Goal: Task Accomplishment & Management: Use online tool/utility

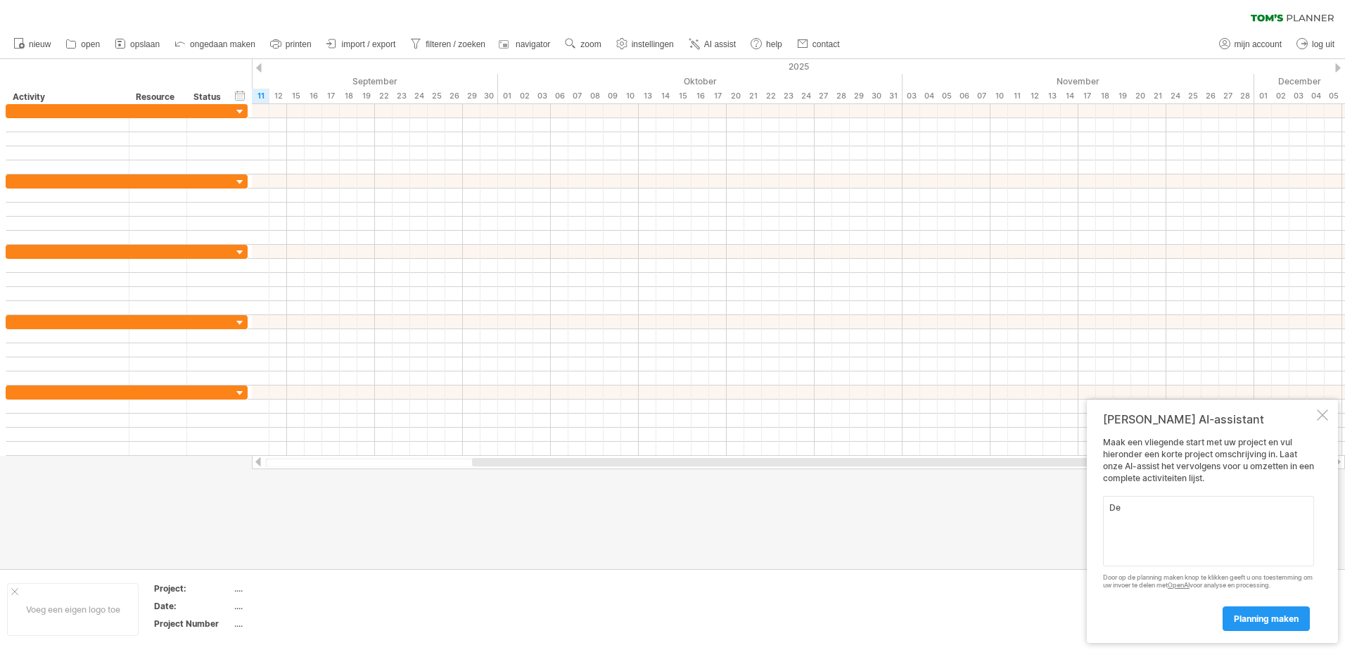
type textarea "D"
click at [1112, 505] on textarea "De komende 3 maanden" at bounding box center [1208, 531] width 211 height 70
click at [1210, 510] on textarea "De komende 3 maanden" at bounding box center [1208, 531] width 211 height 70
type textarea "D"
click at [1109, 530] on textarea "We zijn met 2 partners en een aantal externe partners. We zijn bezig met het op…" at bounding box center [1208, 531] width 211 height 70
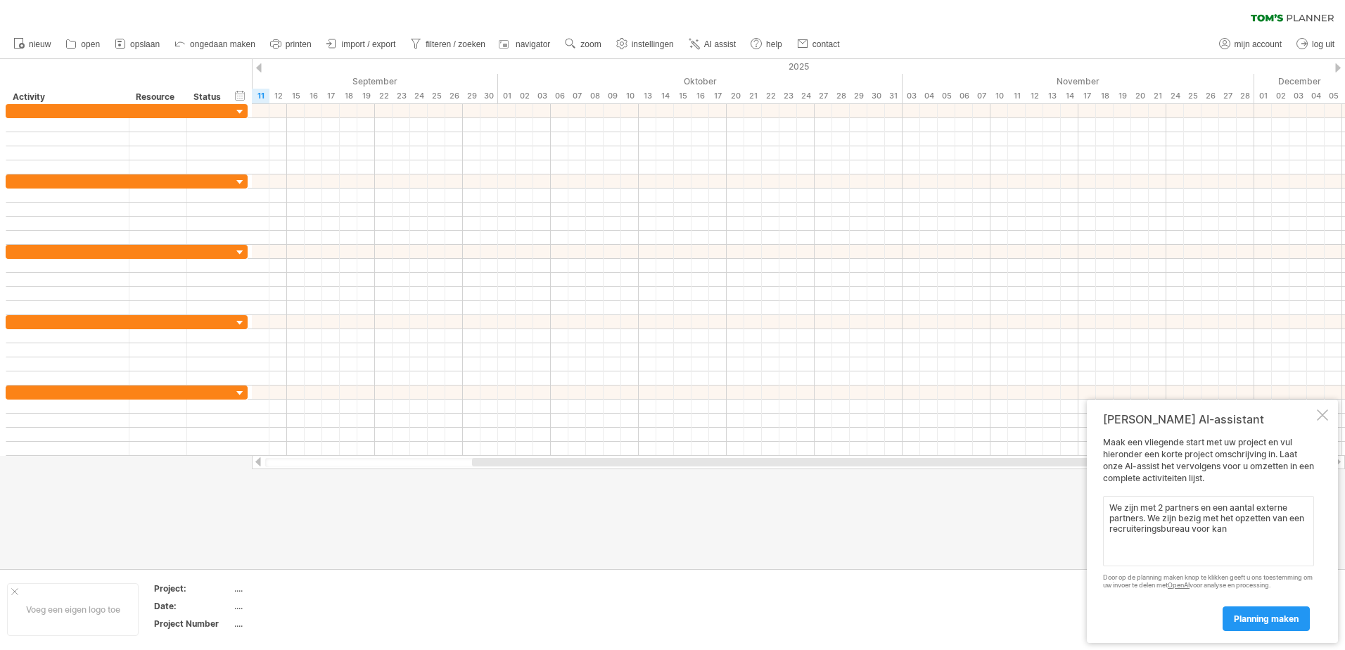
click at [1225, 533] on textarea "We zijn met 2 partners en een aantal externe partners. We zijn bezig met het op…" at bounding box center [1208, 531] width 211 height 70
click at [1190, 563] on textarea "We zijn met 2 partners en een aantal externe partners. We zijn bezig met het op…" at bounding box center [1208, 531] width 211 height 70
click at [1180, 561] on textarea "We zijn met 2 partners en een aantal externe partners. We zijn bezig met het op…" at bounding box center [1208, 531] width 211 height 70
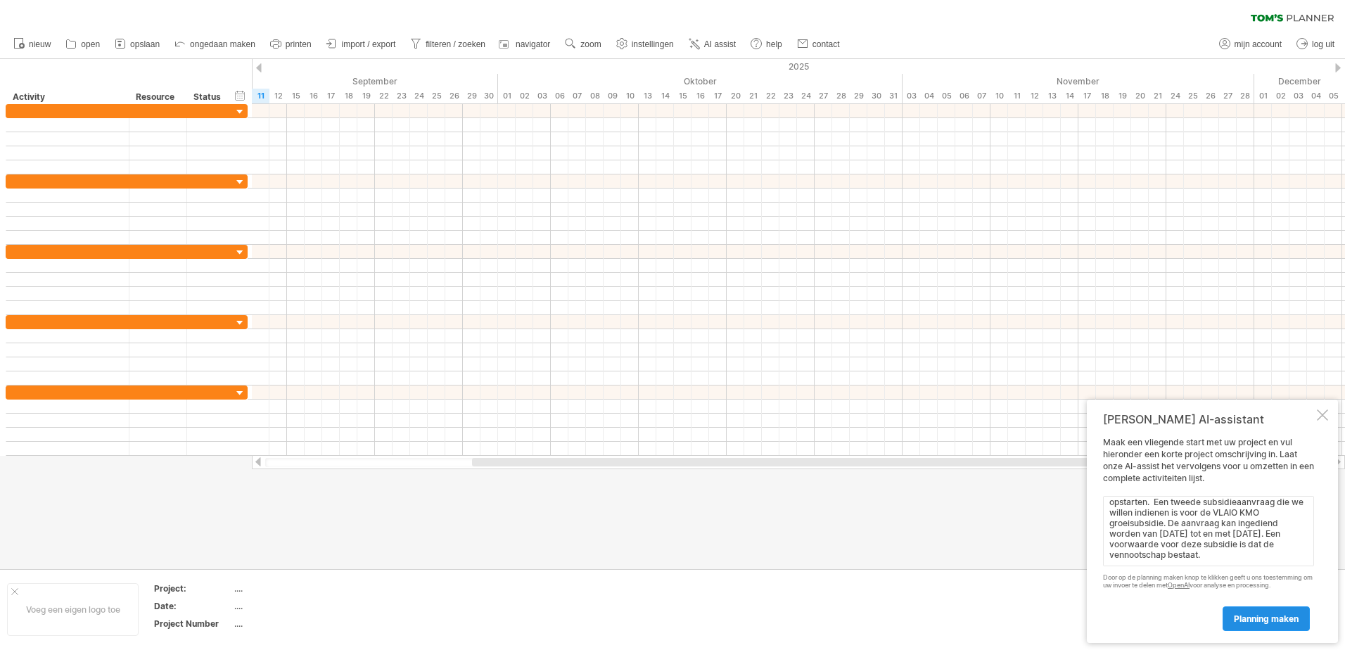
type textarea "We zijn met 2 partners en een aantal externe partners. We zijn bezig met het op…"
click at [1259, 611] on link "planning maken" at bounding box center [1266, 618] width 87 height 25
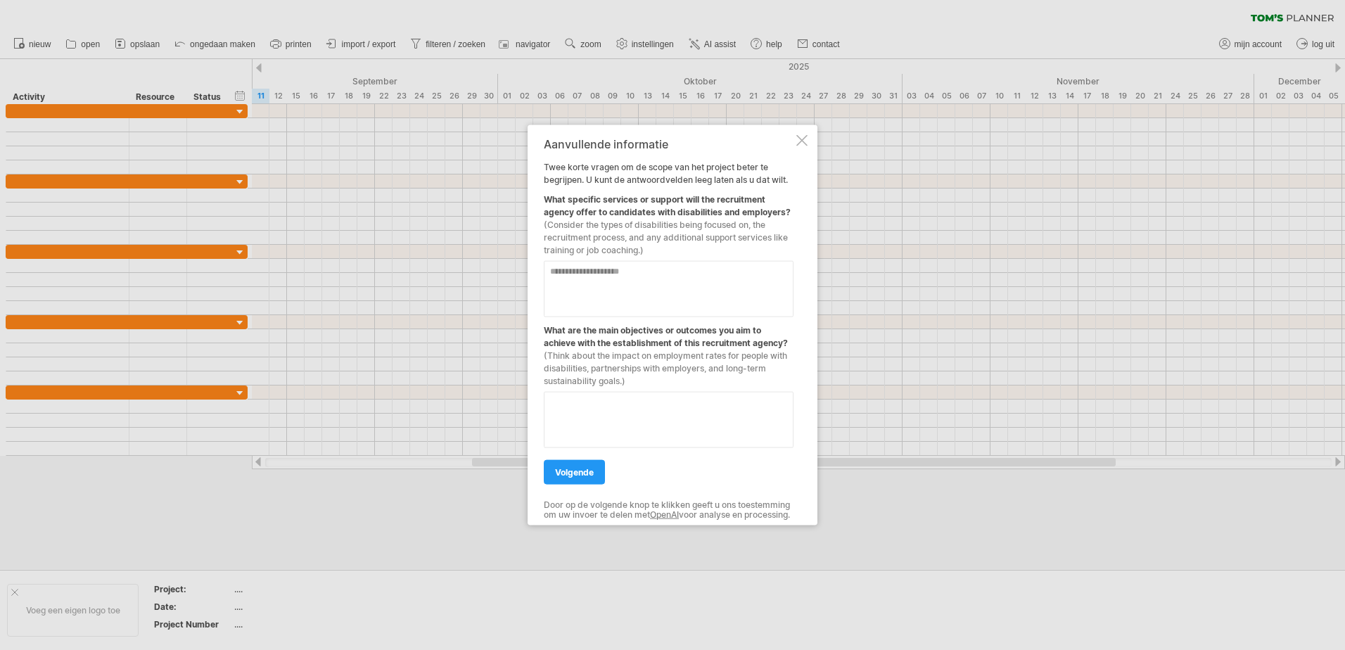
type textarea "*"
click at [656, 421] on textarea "**********" at bounding box center [669, 420] width 250 height 56
click at [771, 428] on textarea "**********" at bounding box center [669, 420] width 250 height 56
type textarea "**********"
click at [592, 267] on textarea at bounding box center [669, 289] width 250 height 56
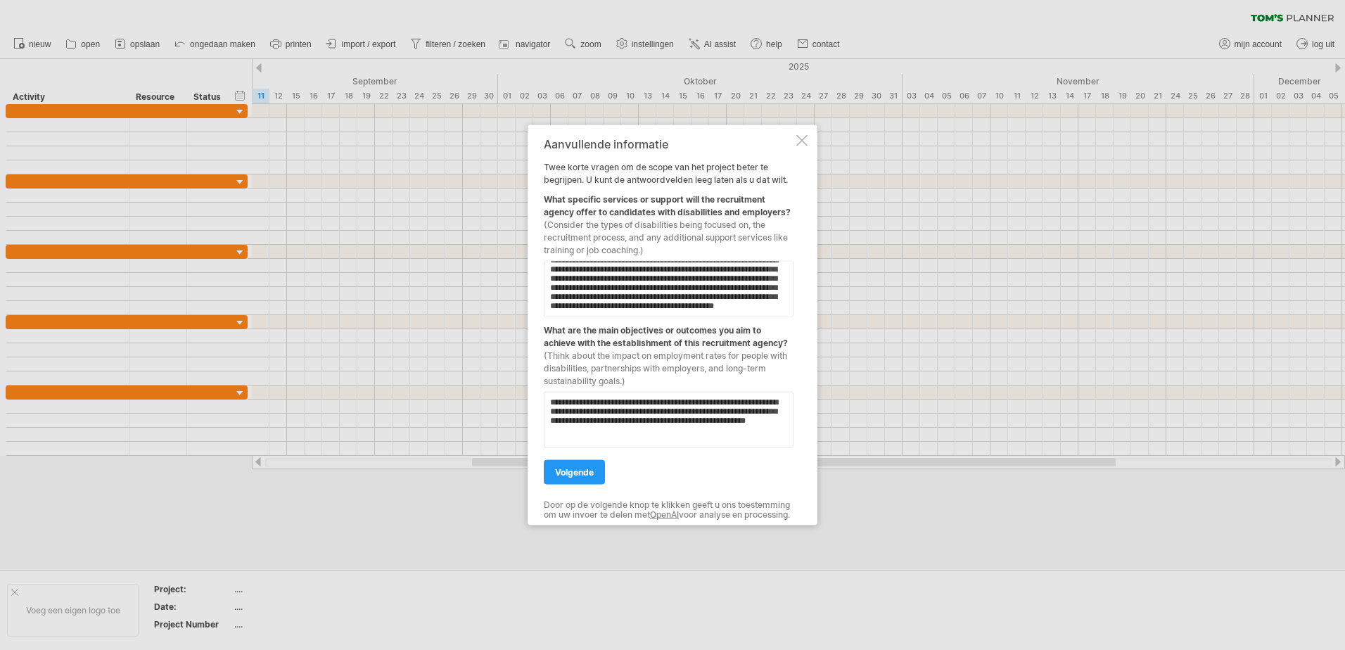
scroll to position [36, 0]
click at [624, 305] on textarea "**********" at bounding box center [669, 289] width 250 height 56
click at [713, 303] on textarea "**********" at bounding box center [669, 289] width 250 height 56
click at [709, 293] on textarea "**********" at bounding box center [669, 289] width 250 height 56
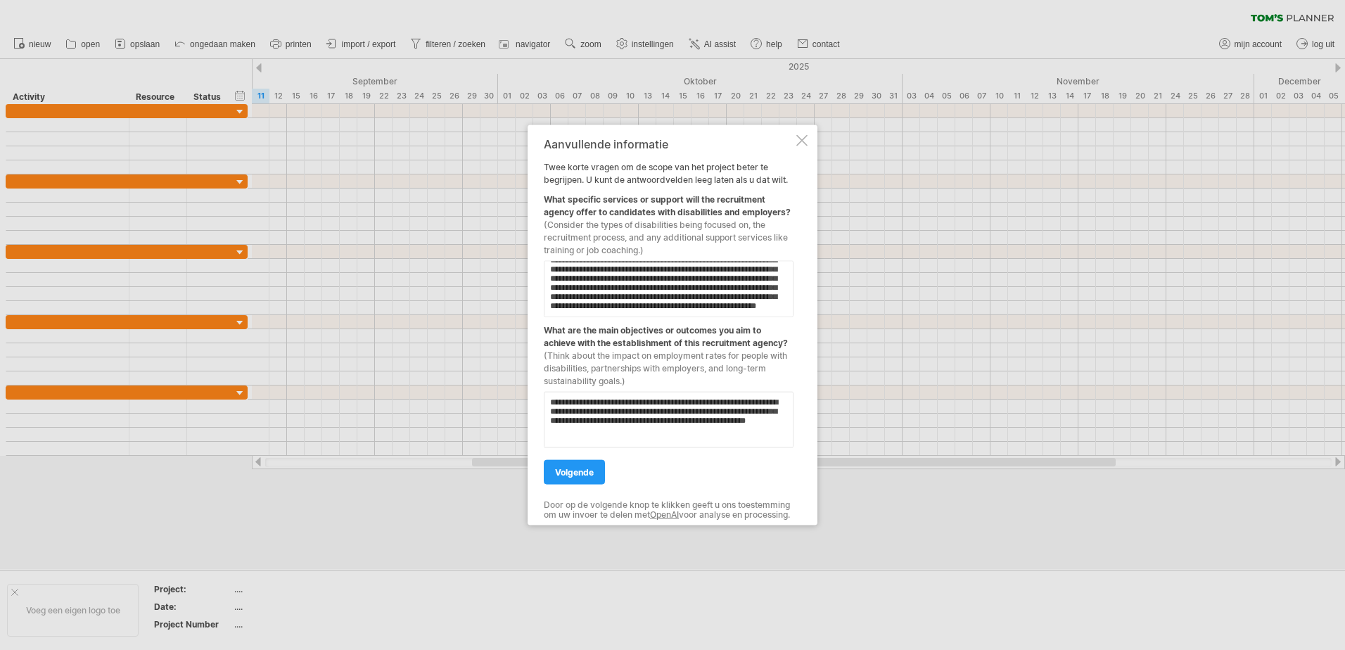
click at [768, 305] on textarea "**********" at bounding box center [669, 289] width 250 height 56
type textarea "**********"
click at [575, 471] on span "volgende" at bounding box center [574, 472] width 39 height 11
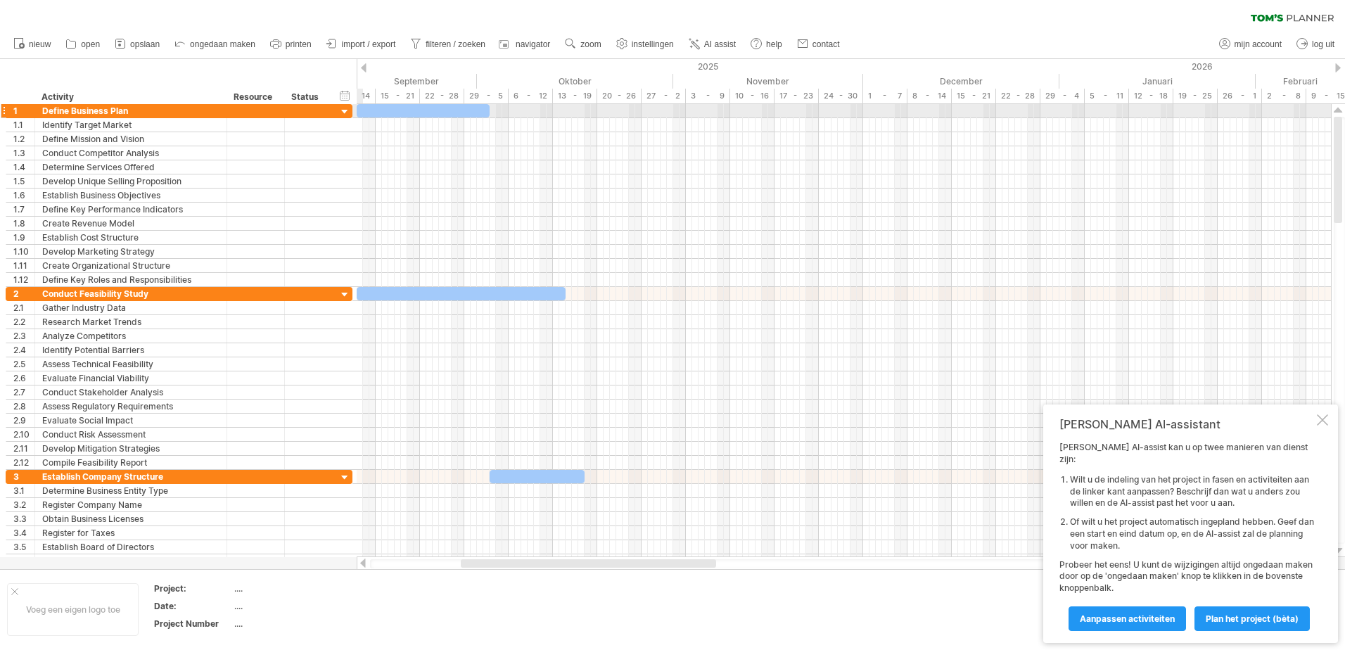
click at [341, 112] on div at bounding box center [344, 112] width 13 height 13
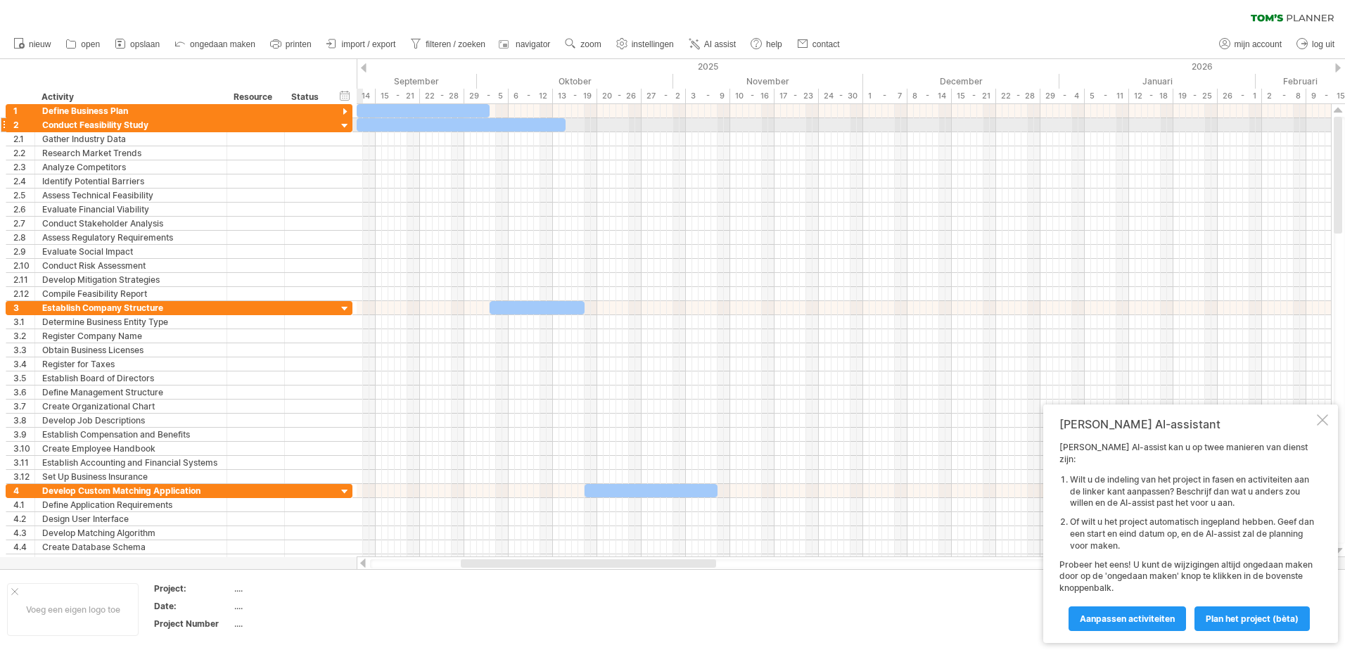
click at [343, 123] on div at bounding box center [344, 126] width 13 height 13
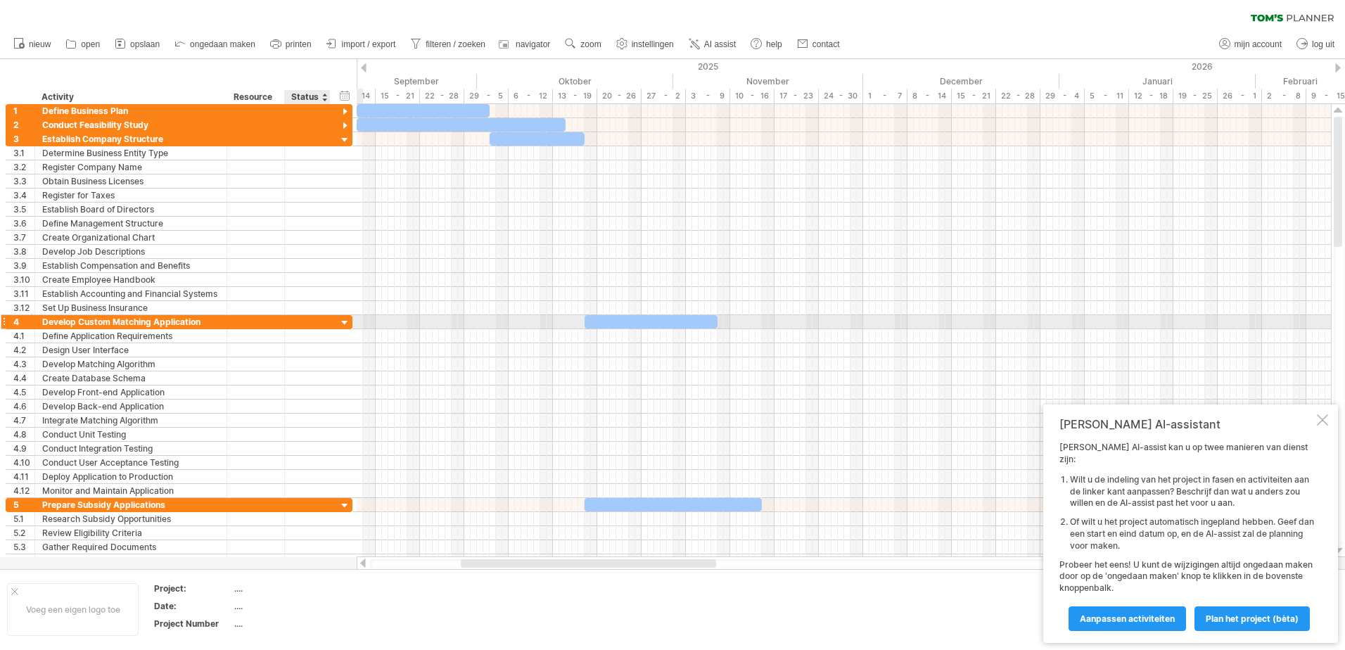
click at [339, 324] on div at bounding box center [344, 323] width 13 height 13
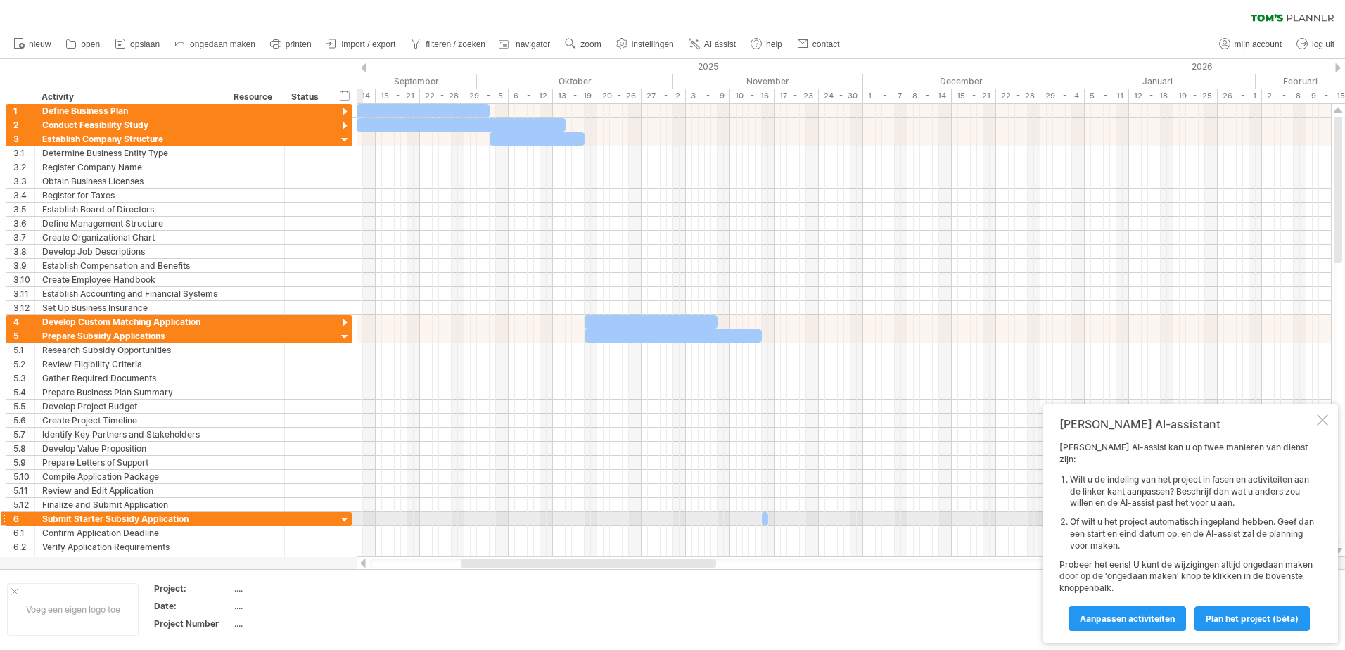
click at [345, 521] on div at bounding box center [344, 520] width 13 height 13
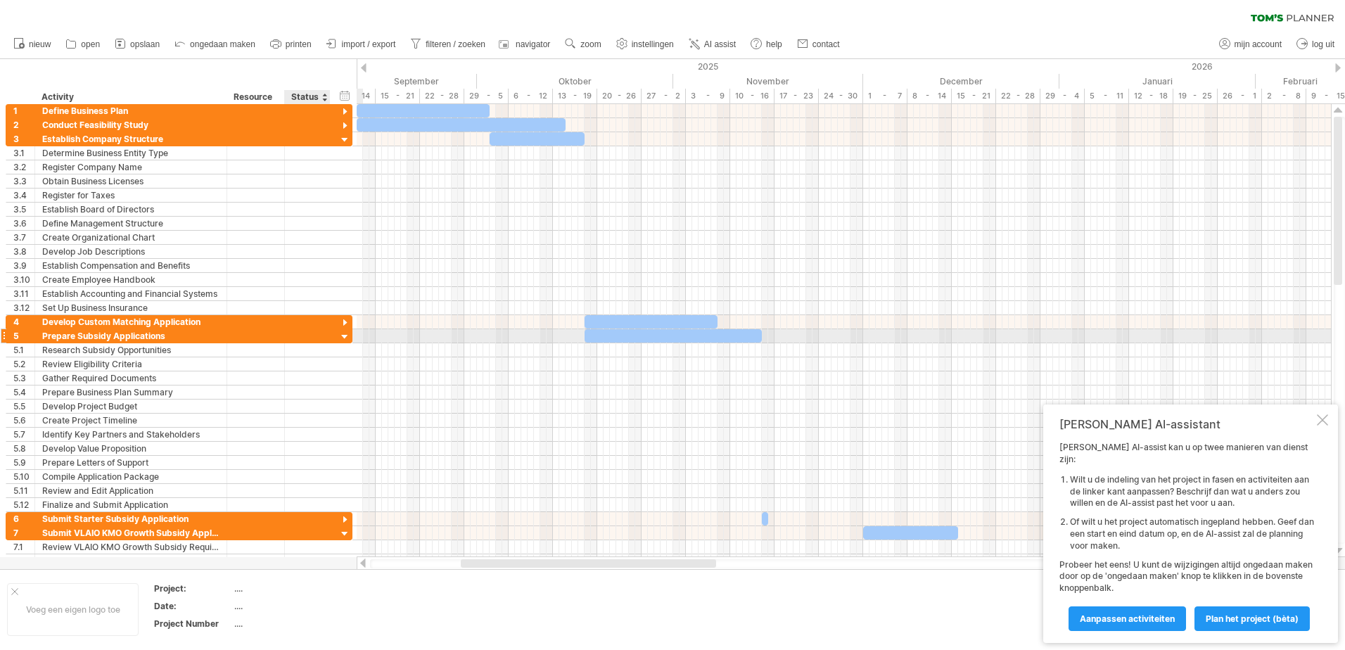
click at [343, 333] on div at bounding box center [344, 337] width 13 height 13
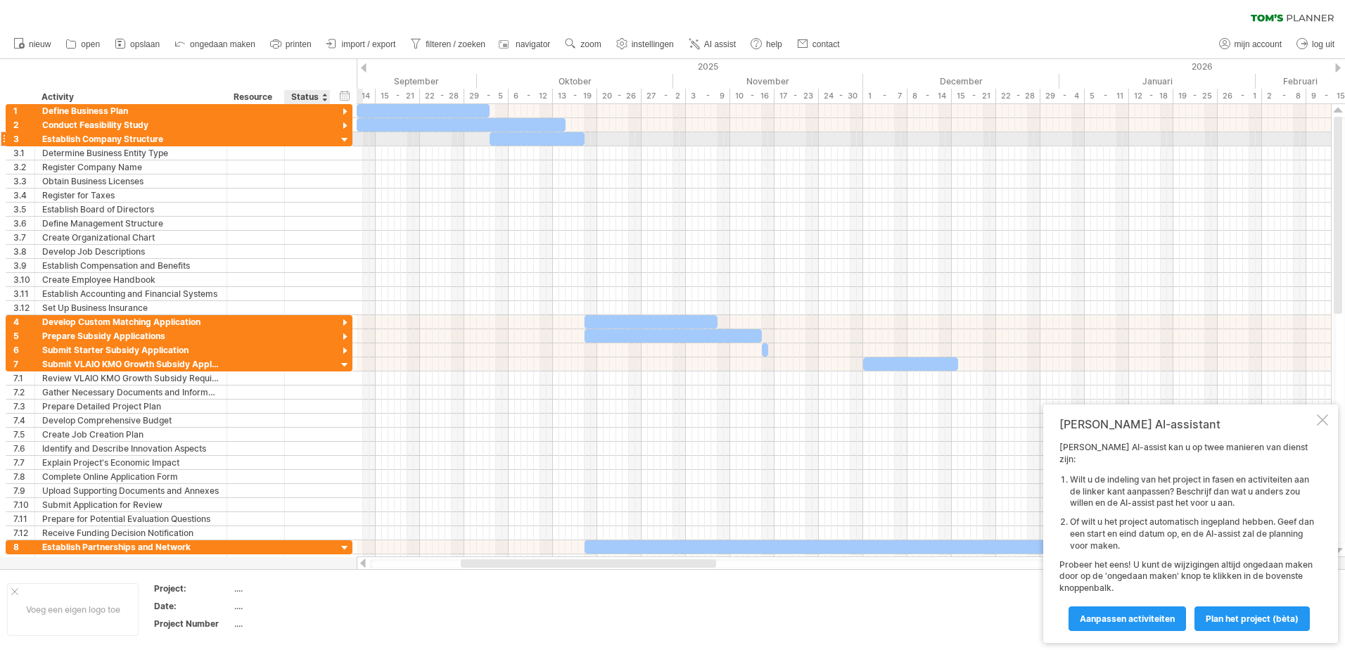
click at [343, 139] on div at bounding box center [344, 140] width 13 height 13
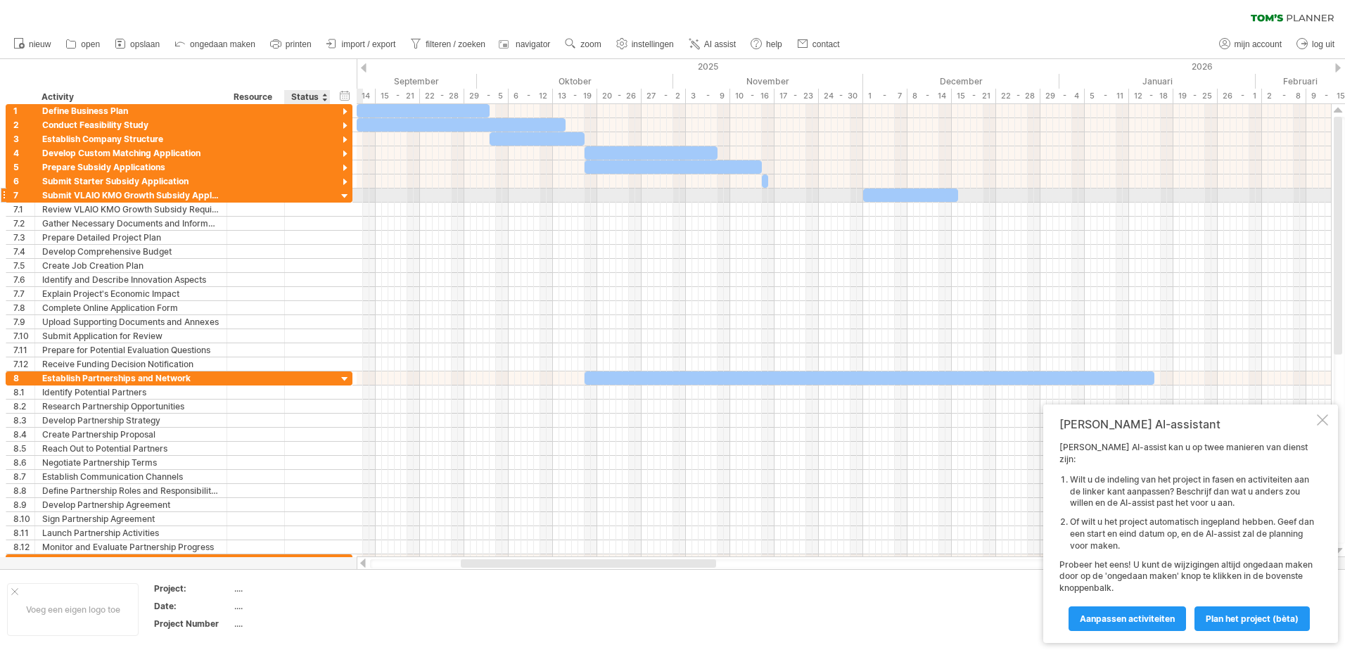
click at [345, 191] on div at bounding box center [344, 196] width 13 height 13
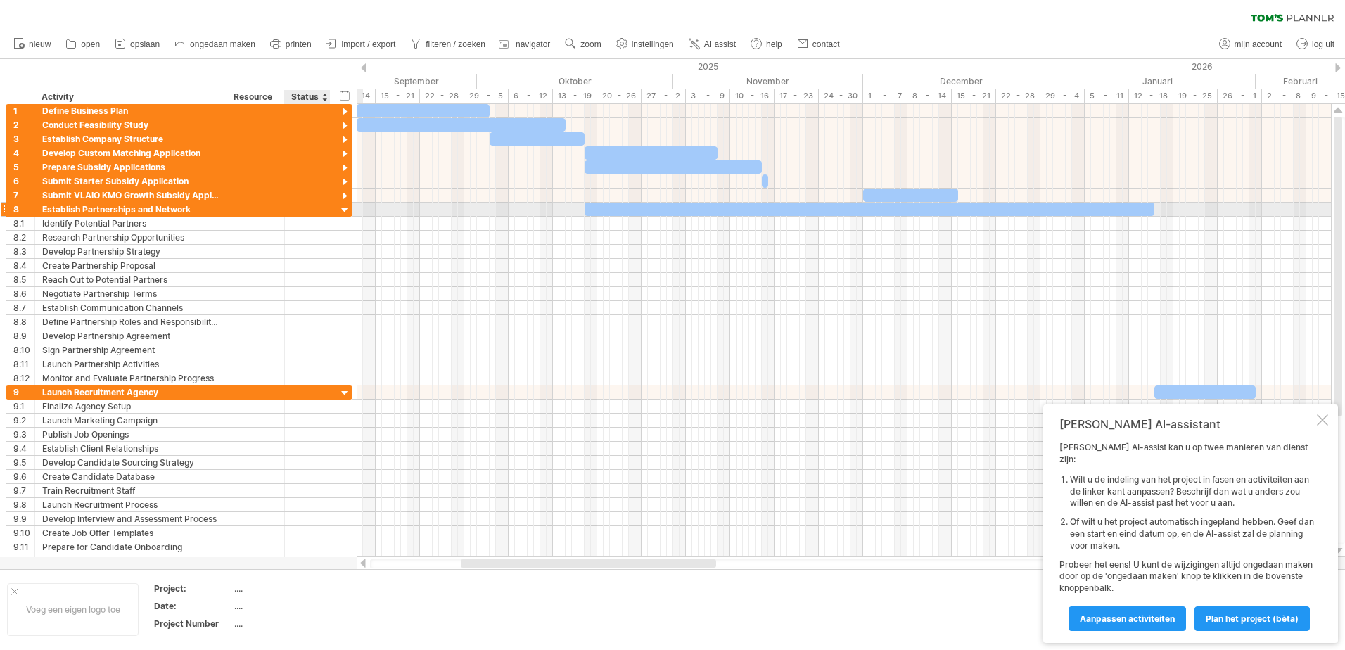
click at [346, 207] on div at bounding box center [344, 210] width 13 height 13
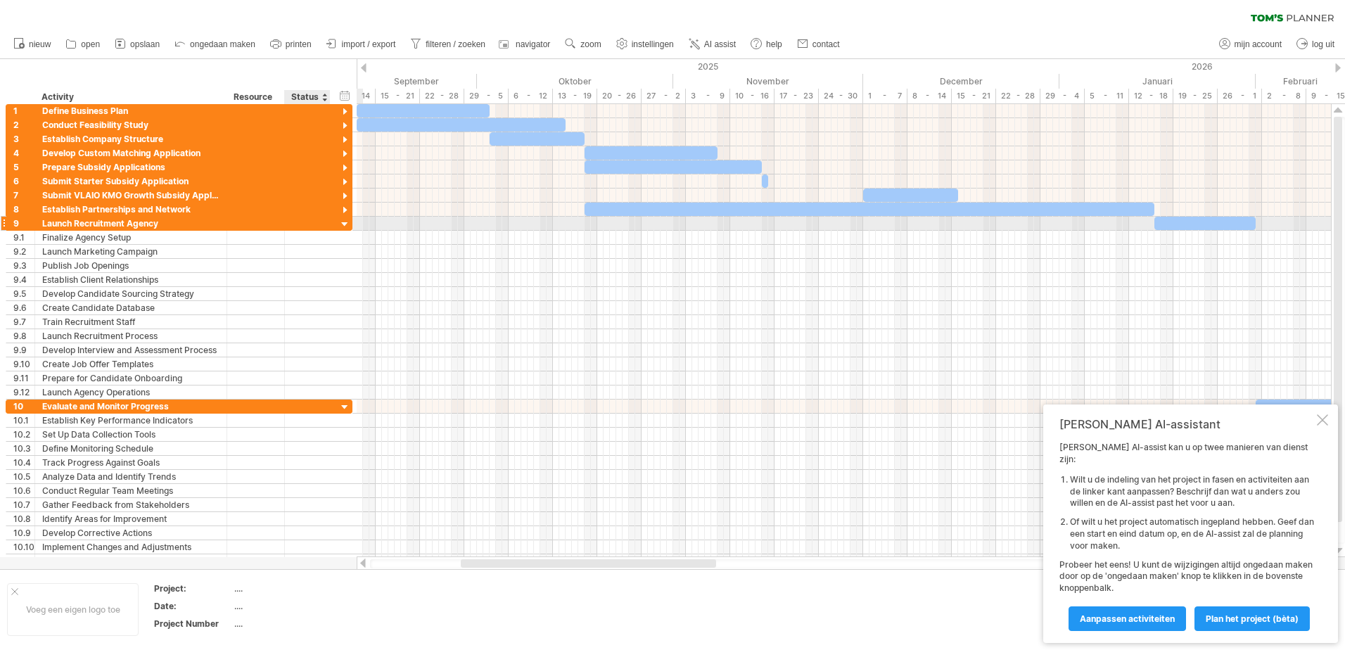
click at [346, 224] on div at bounding box center [344, 224] width 13 height 13
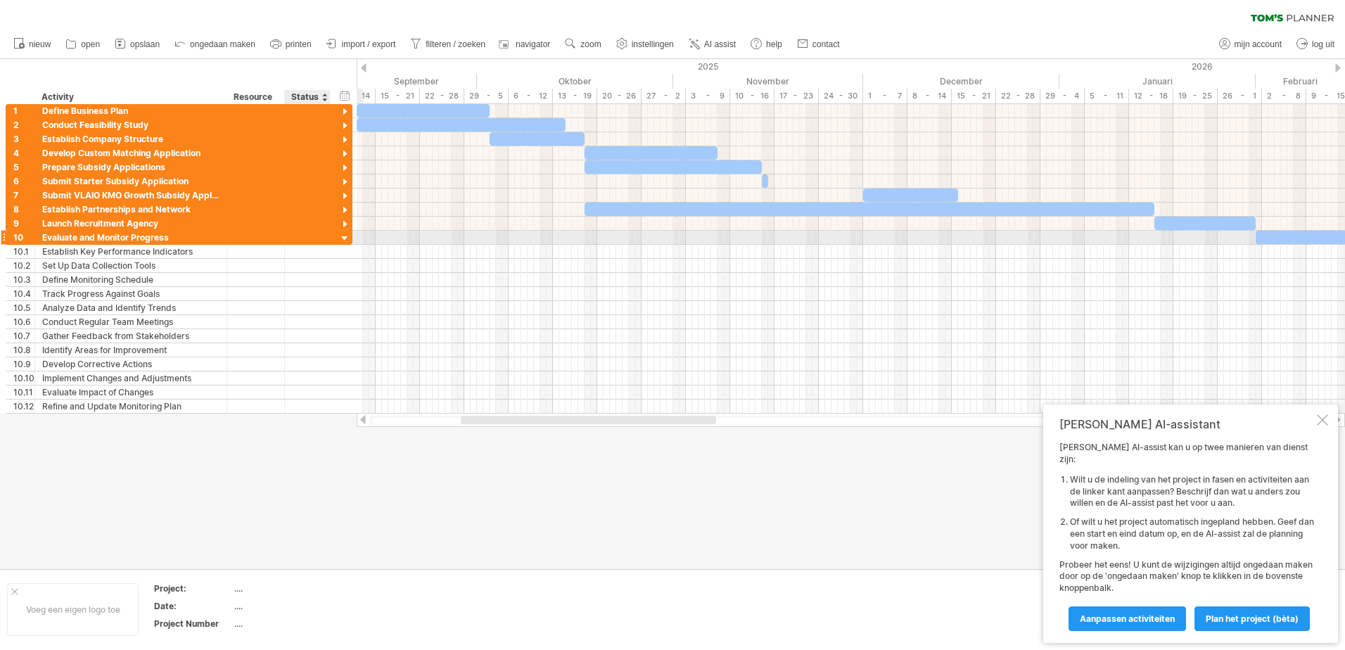
click at [345, 234] on div at bounding box center [344, 238] width 13 height 13
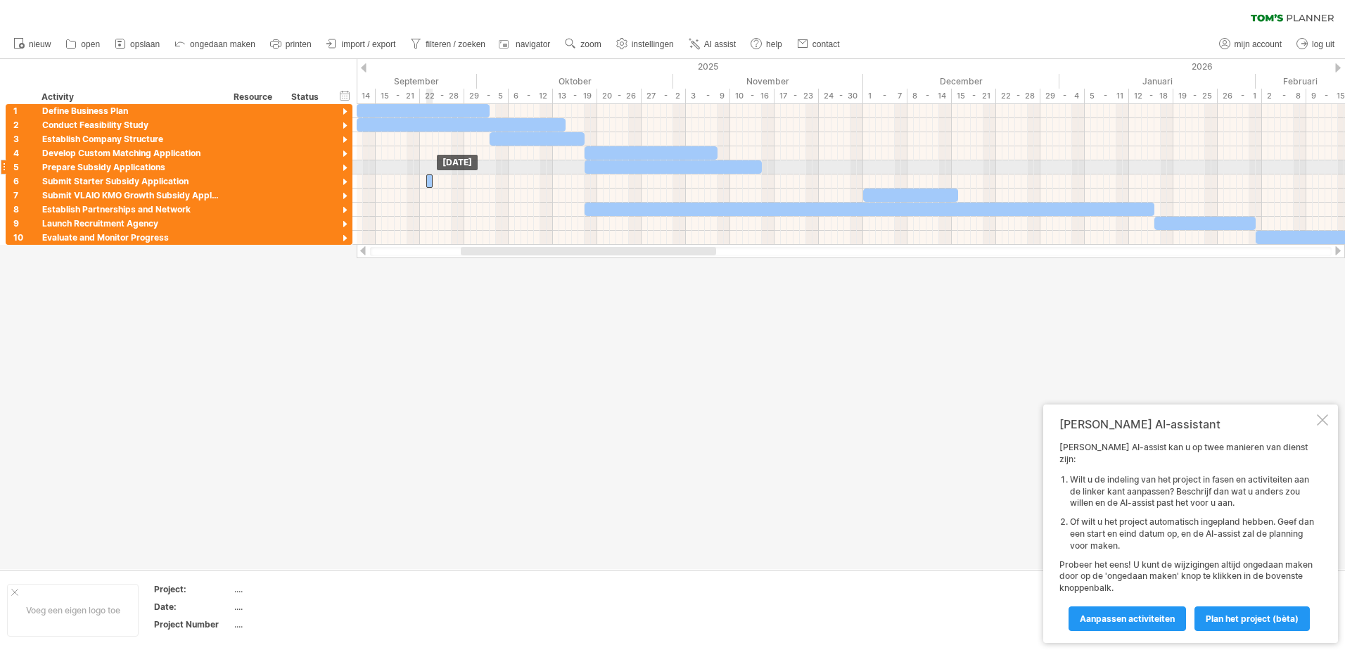
drag, startPoint x: 765, startPoint y: 177, endPoint x: 429, endPoint y: 174, distance: 335.6
click at [429, 174] on div "[DATE] [DATE]" at bounding box center [851, 174] width 988 height 141
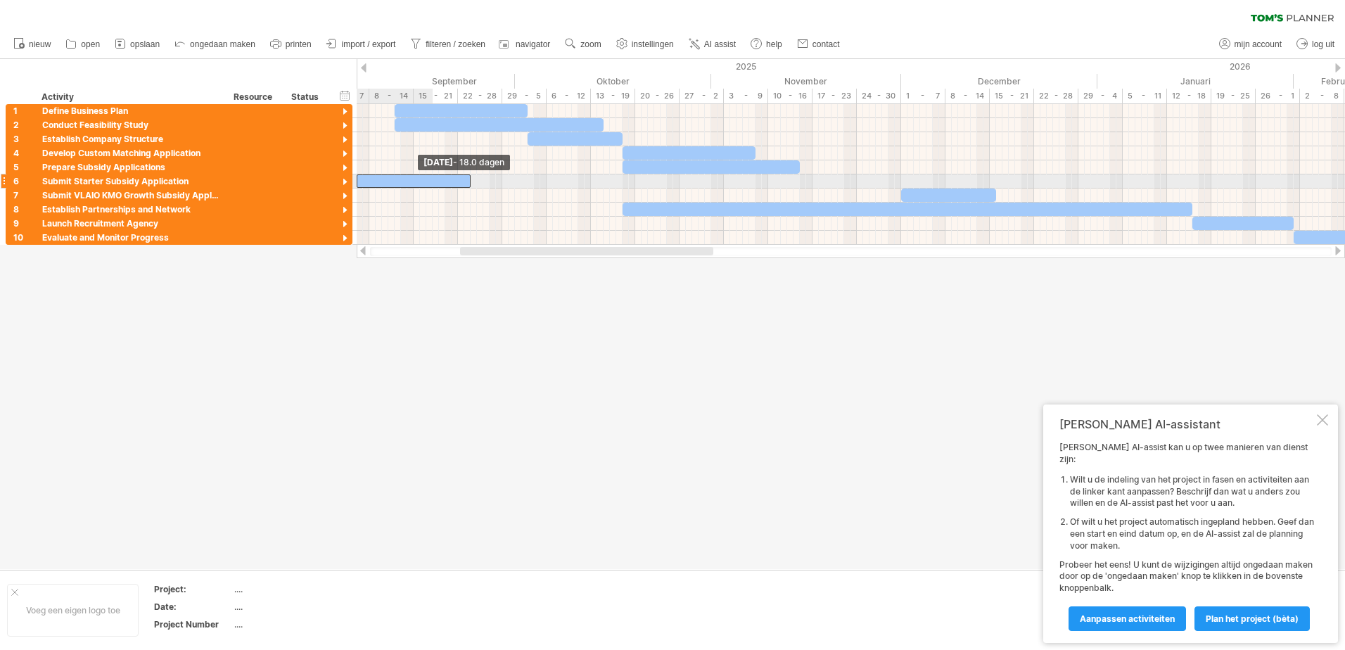
drag, startPoint x: 426, startPoint y: 180, endPoint x: 355, endPoint y: 177, distance: 71.8
click at [355, 177] on div "Probeert verbinding te maken met [DOMAIN_NAME] Opnieuw verbonden 0% wissen filt…" at bounding box center [672, 325] width 1345 height 650
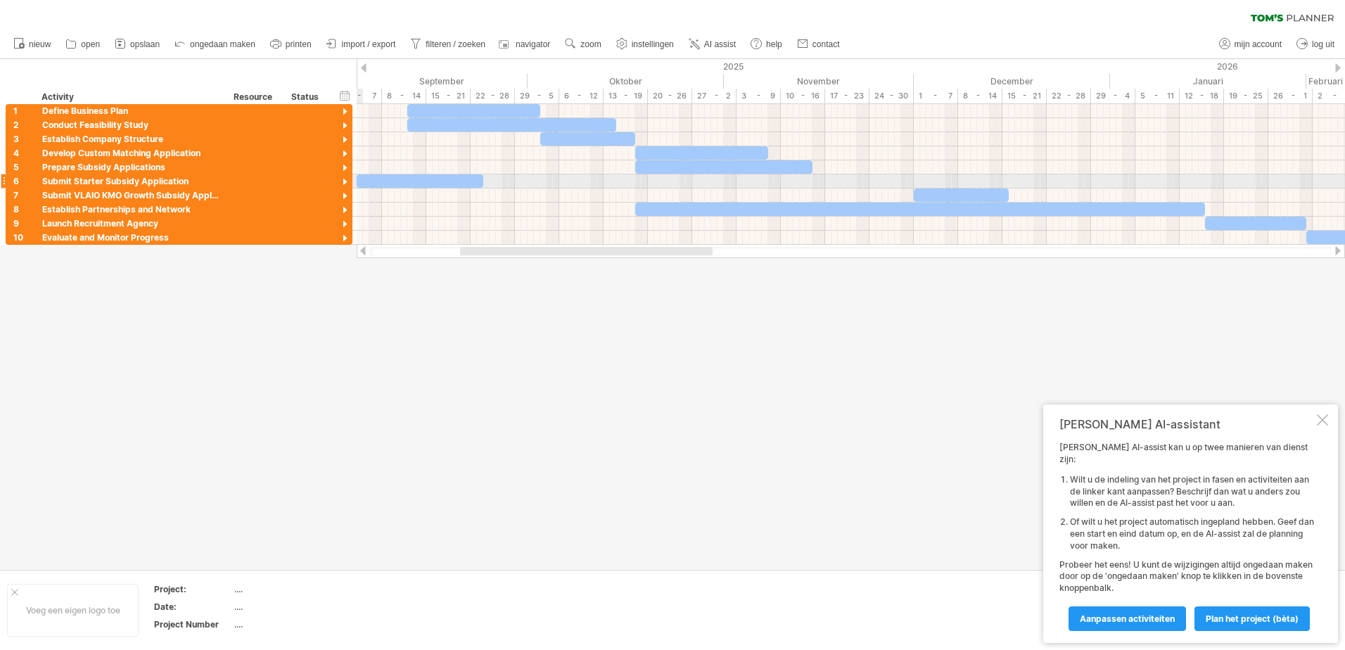
click at [345, 181] on div at bounding box center [344, 182] width 13 height 13
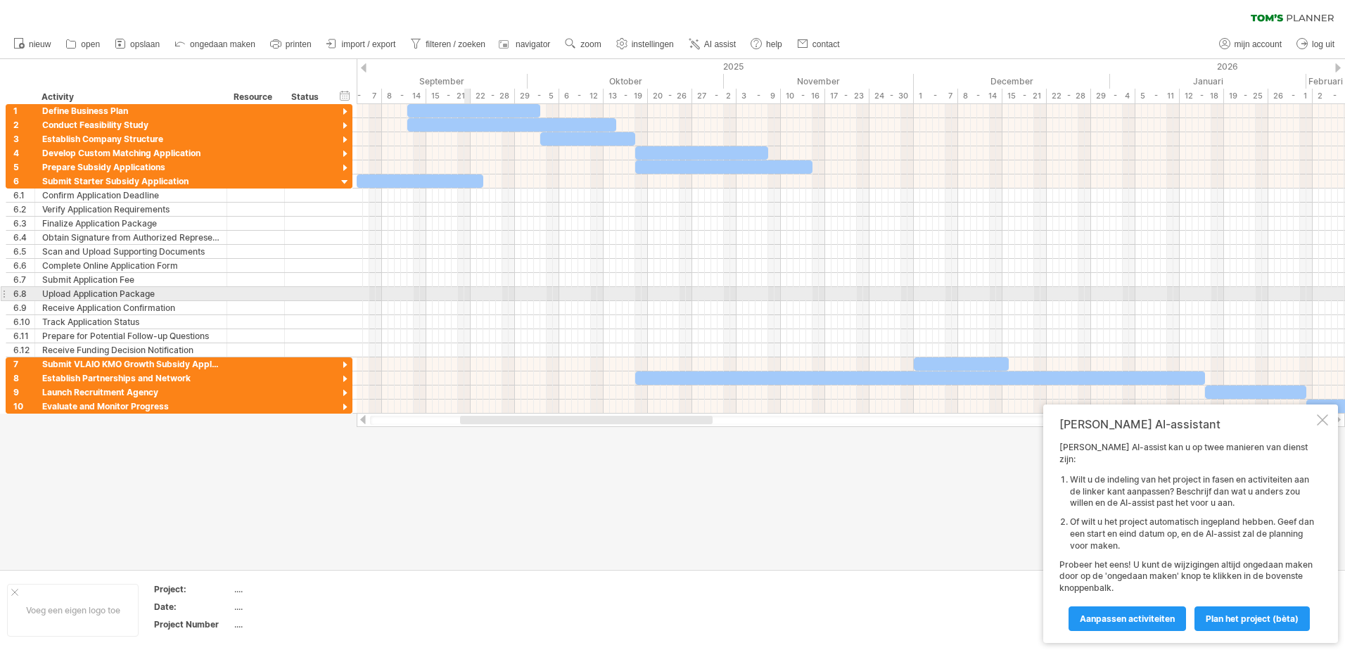
click at [467, 294] on div at bounding box center [851, 294] width 988 height 14
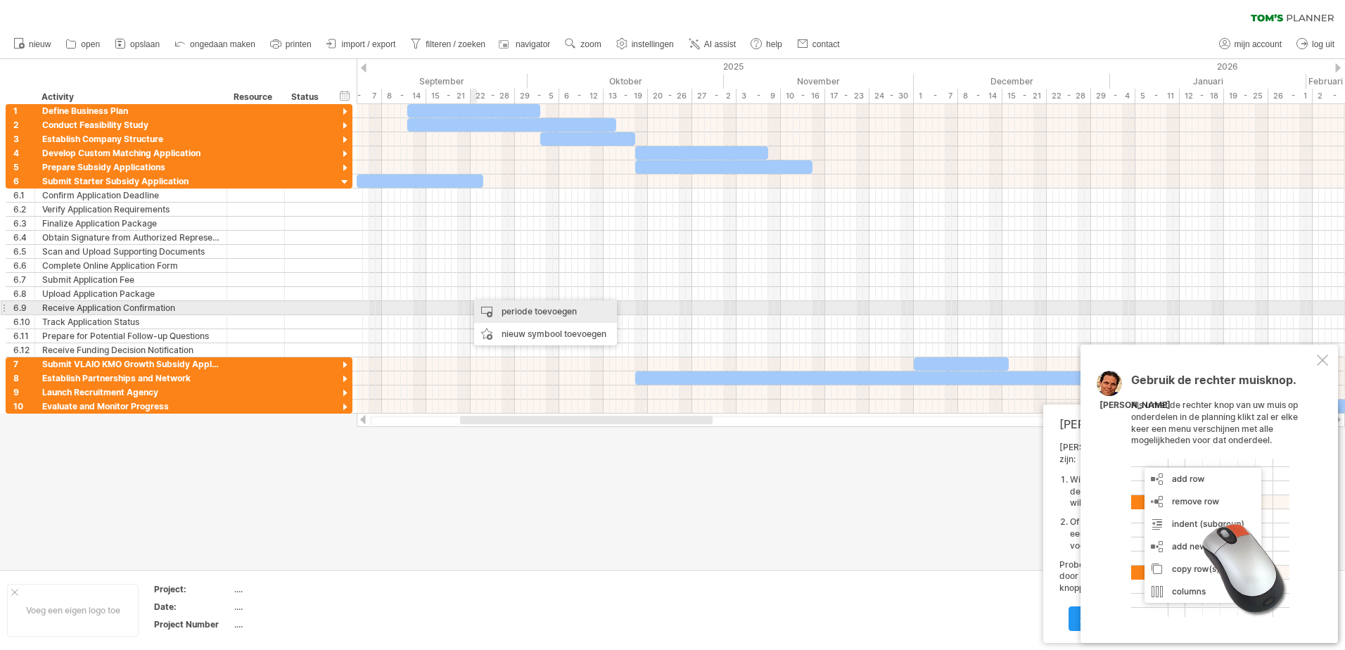
click at [494, 312] on div "periode toevoegen" at bounding box center [545, 311] width 143 height 23
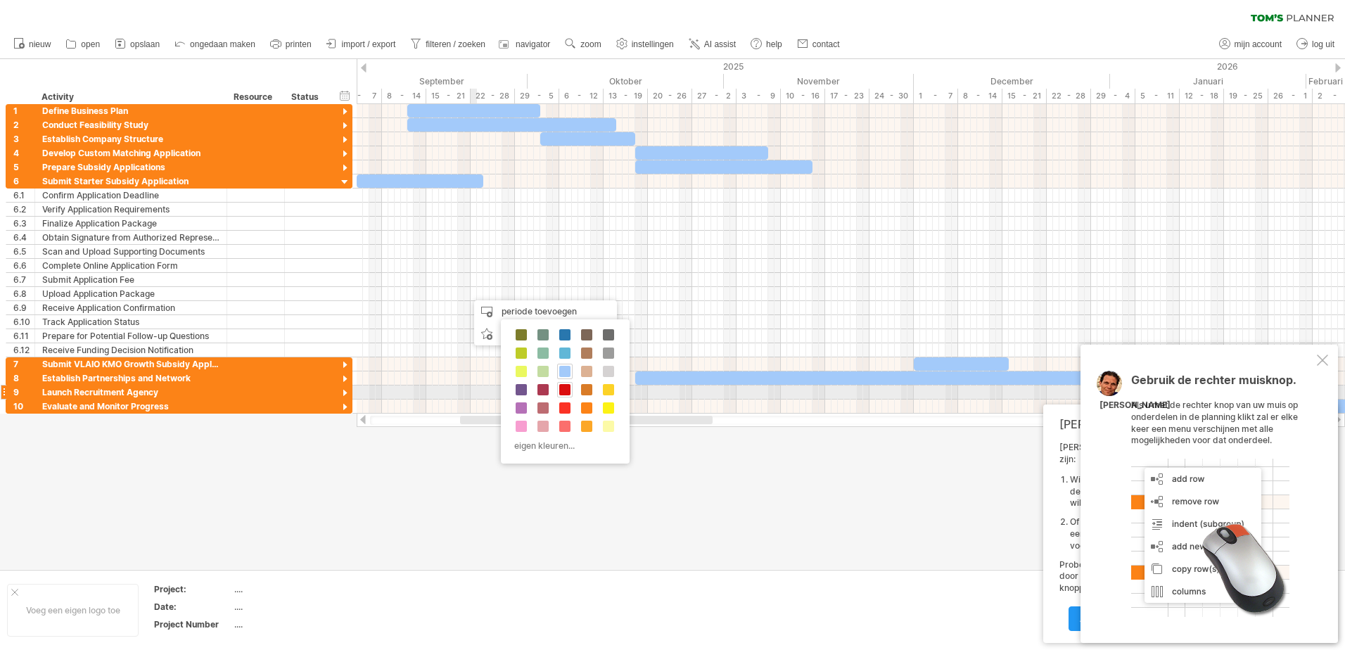
click at [563, 388] on span at bounding box center [564, 389] width 11 height 11
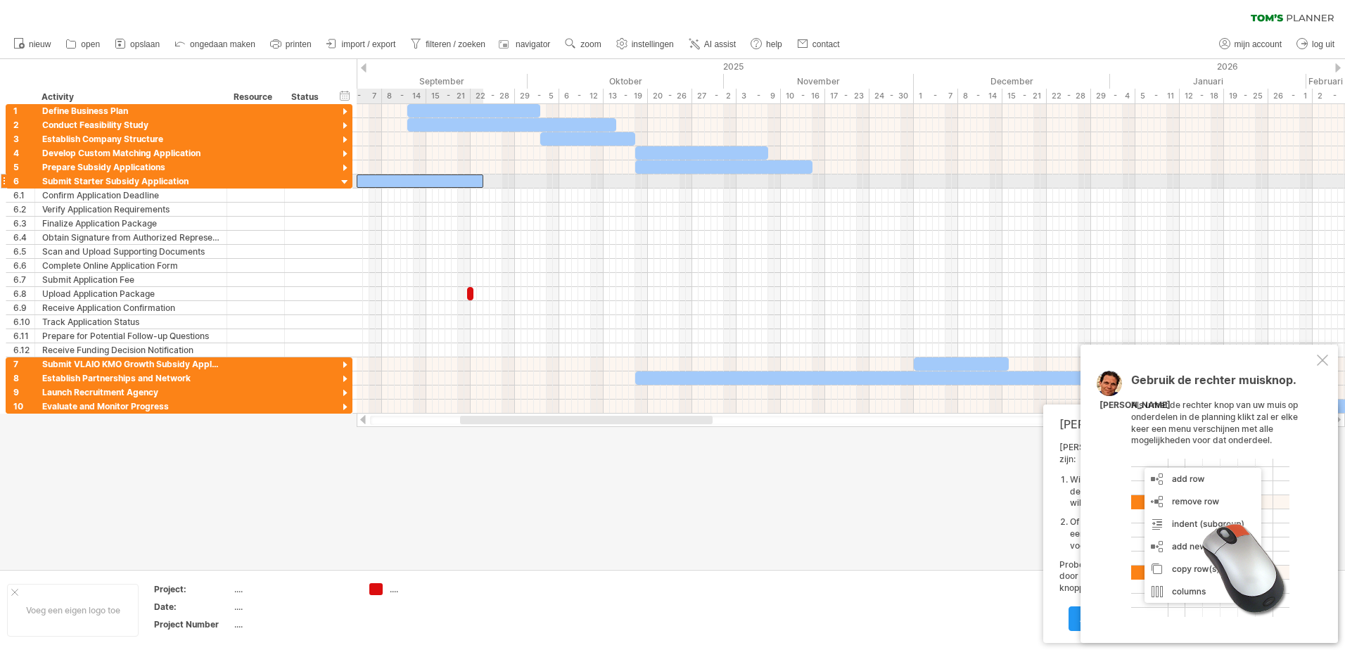
click at [415, 186] on div at bounding box center [420, 180] width 127 height 13
drag, startPoint x: 358, startPoint y: 181, endPoint x: 470, endPoint y: 189, distance: 112.1
click at [470, 189] on div "[DATE] [DATE] - 2.5 dagen" at bounding box center [851, 259] width 988 height 310
drag, startPoint x: 476, startPoint y: 181, endPoint x: 1010, endPoint y: 180, distance: 534.7
click at [1010, 180] on div at bounding box center [1010, 180] width 16 height 13
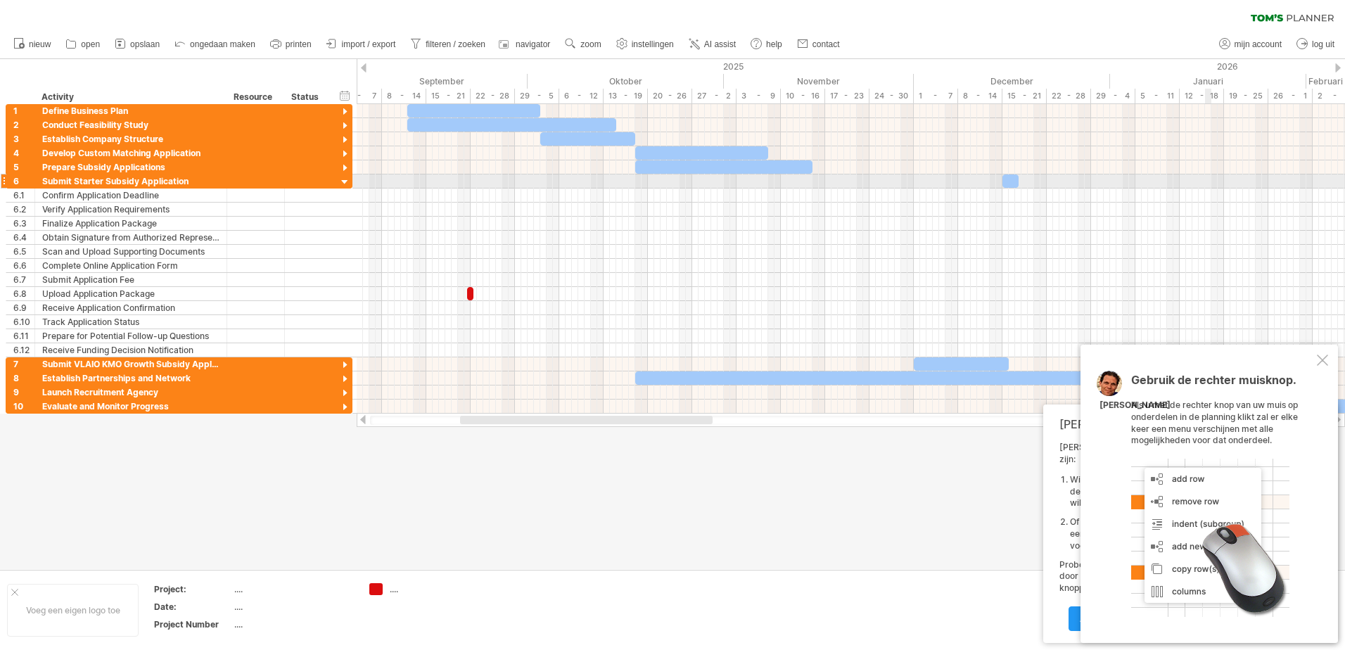
drag, startPoint x: 1021, startPoint y: 182, endPoint x: 1208, endPoint y: 182, distance: 186.4
click at [1208, 182] on div at bounding box center [851, 181] width 988 height 14
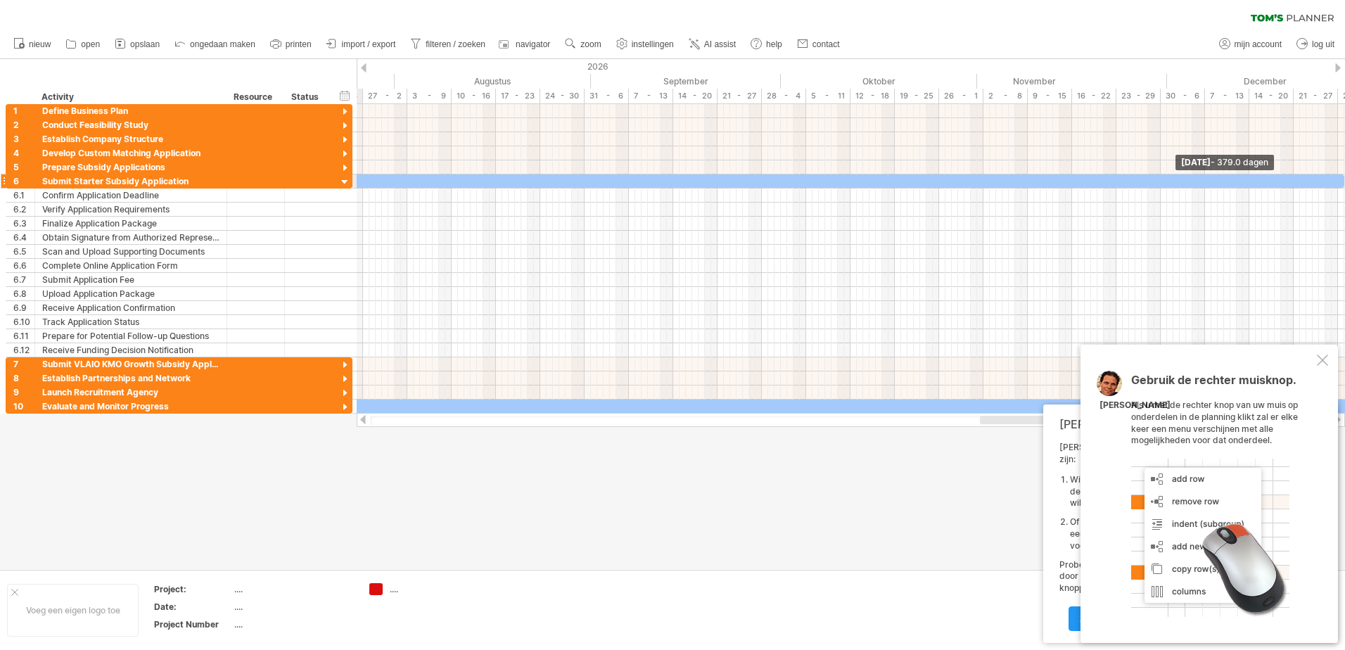
drag, startPoint x: 1017, startPoint y: 178, endPoint x: 1347, endPoint y: 179, distance: 330.6
click at [1344, 179] on html "vooruitgang(100%) Probeert verbinding te maken met [DOMAIN_NAME] Opnieuw verbon…" at bounding box center [672, 326] width 1345 height 653
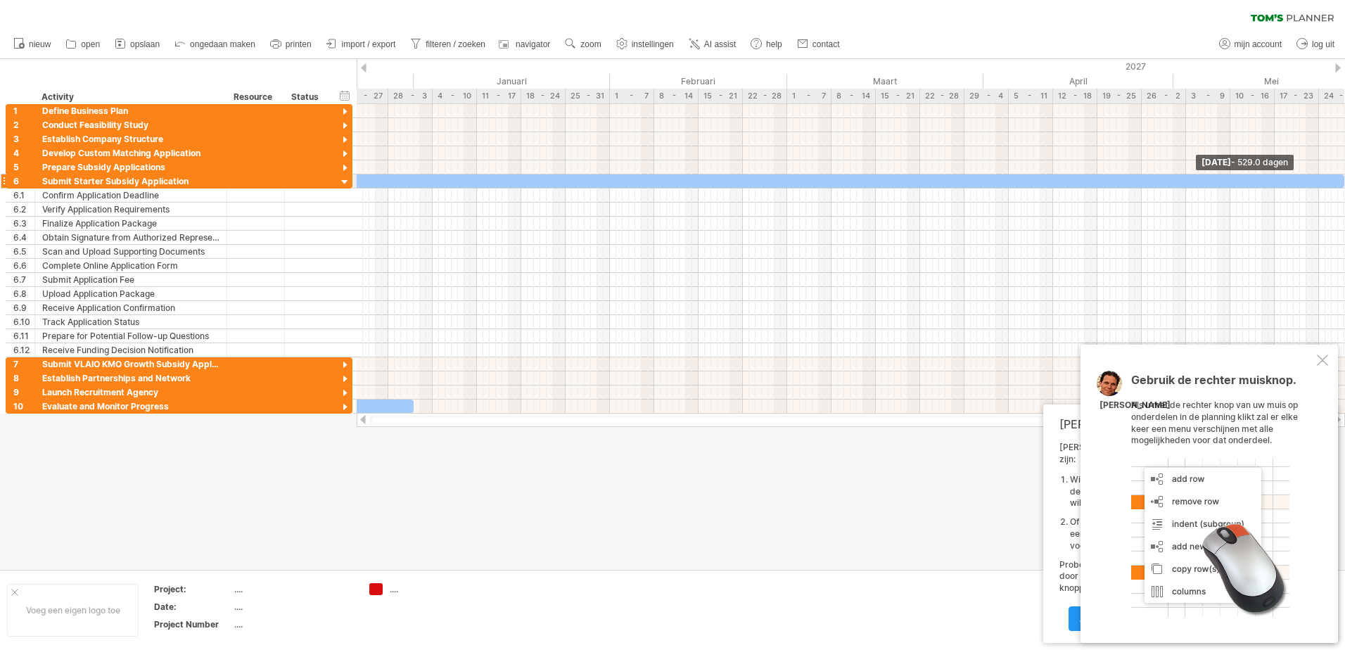
click at [1344, 179] on html "vooruitgang(100%) Probeert verbinding te maken met [DOMAIN_NAME] Opnieuw verbon…" at bounding box center [672, 326] width 1345 height 653
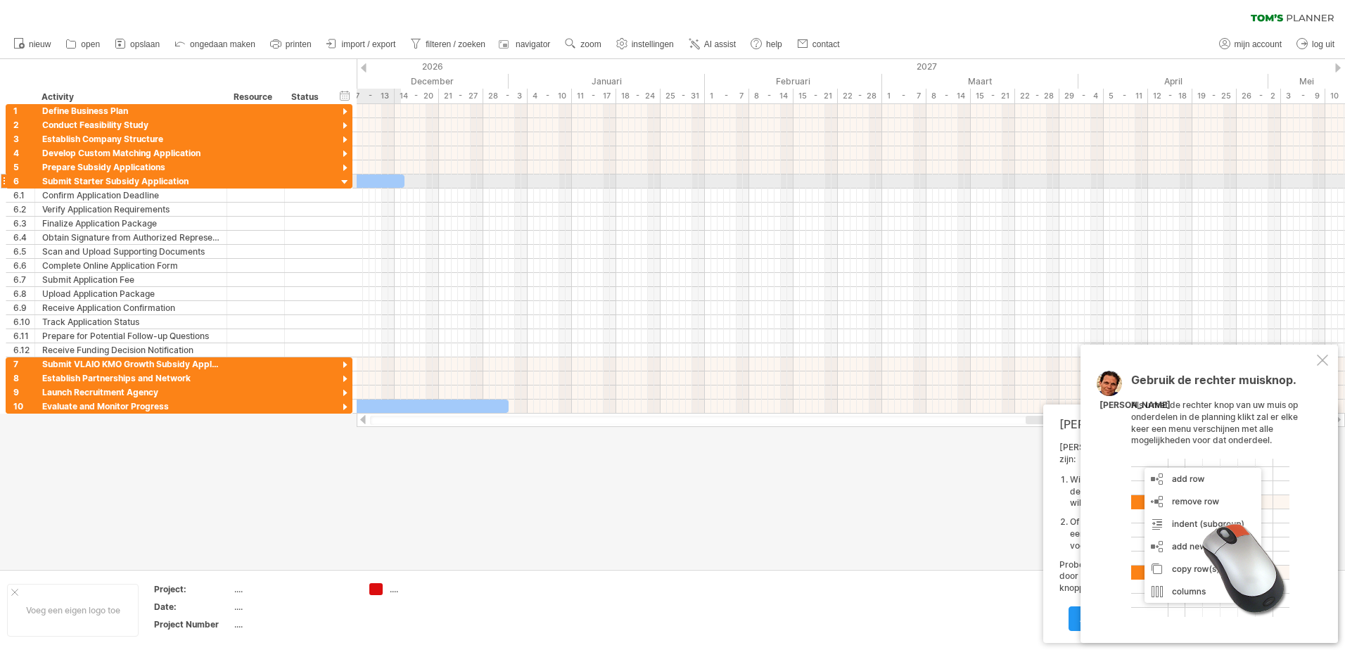
click at [403, 185] on span at bounding box center [405, 180] width 6 height 13
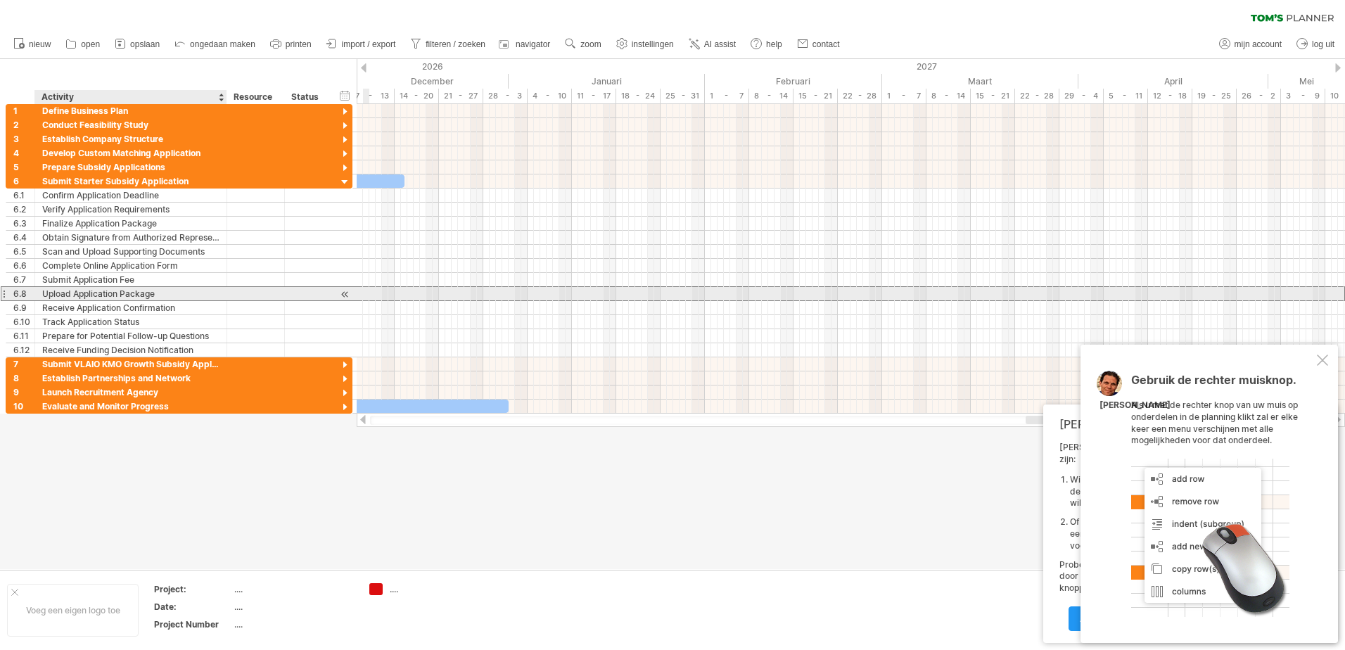
click at [190, 294] on div "Upload Application Package" at bounding box center [130, 293] width 177 height 13
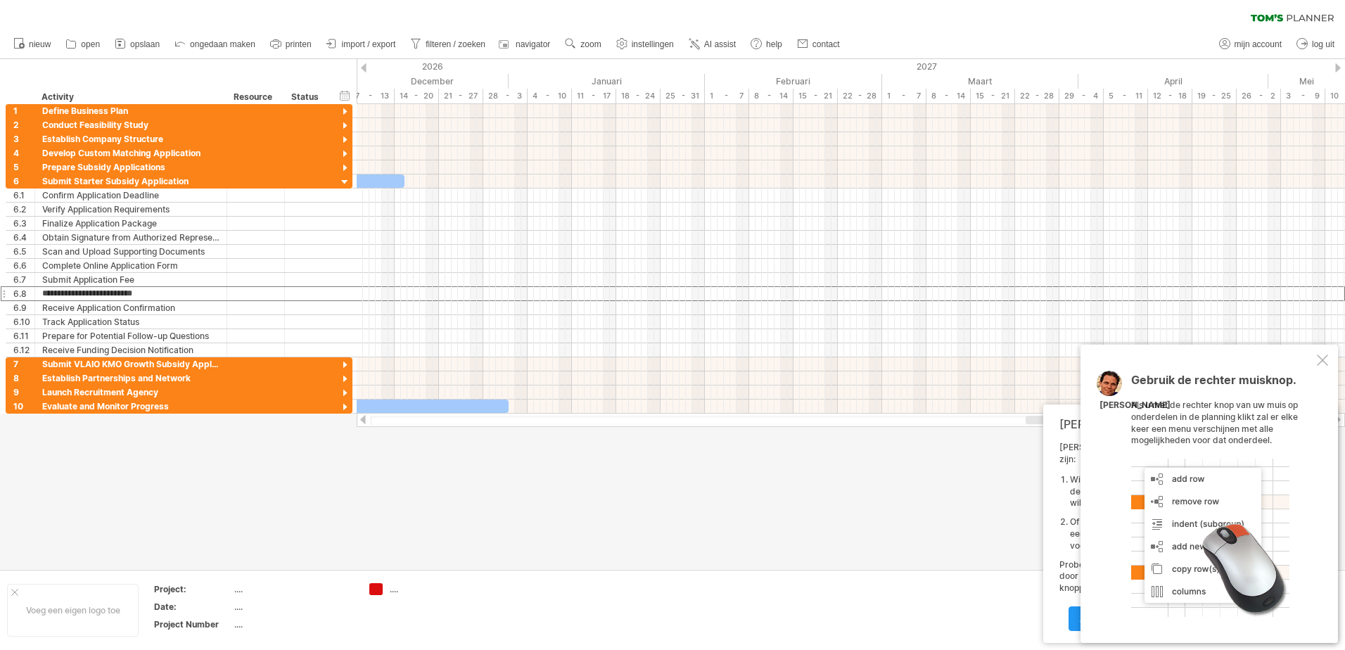
click at [359, 416] on div at bounding box center [362, 419] width 11 height 9
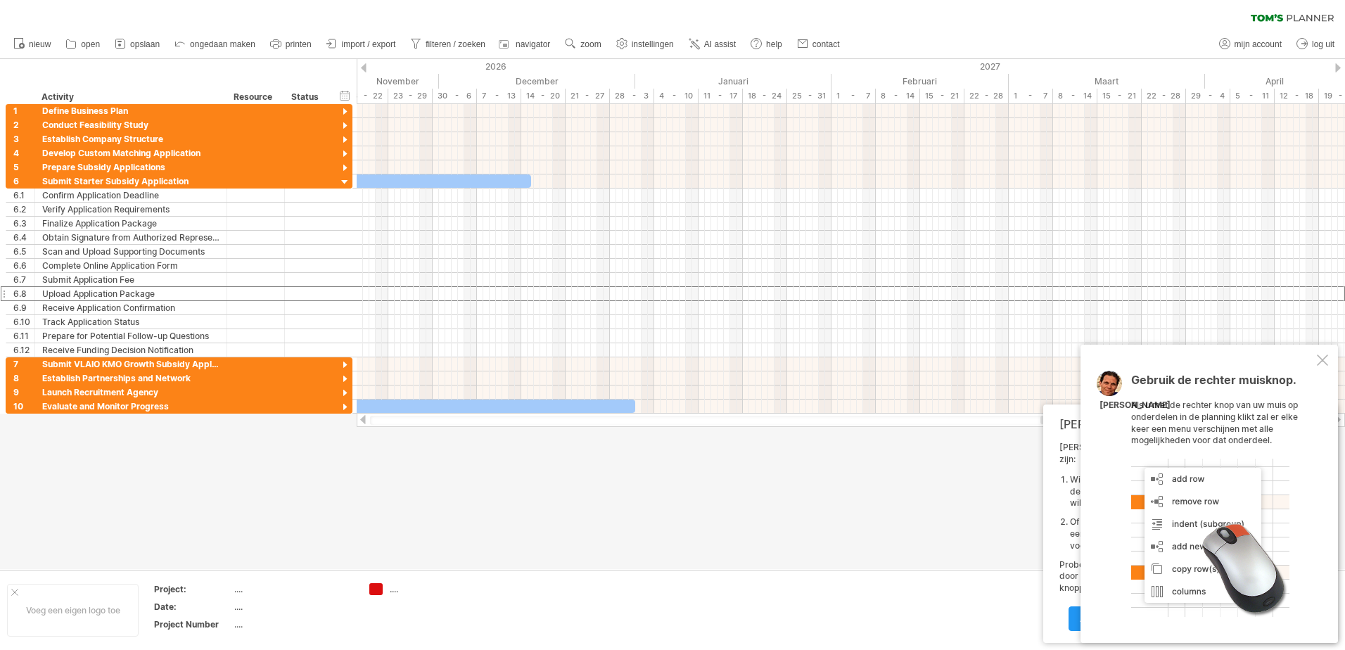
click at [359, 416] on div at bounding box center [362, 419] width 11 height 9
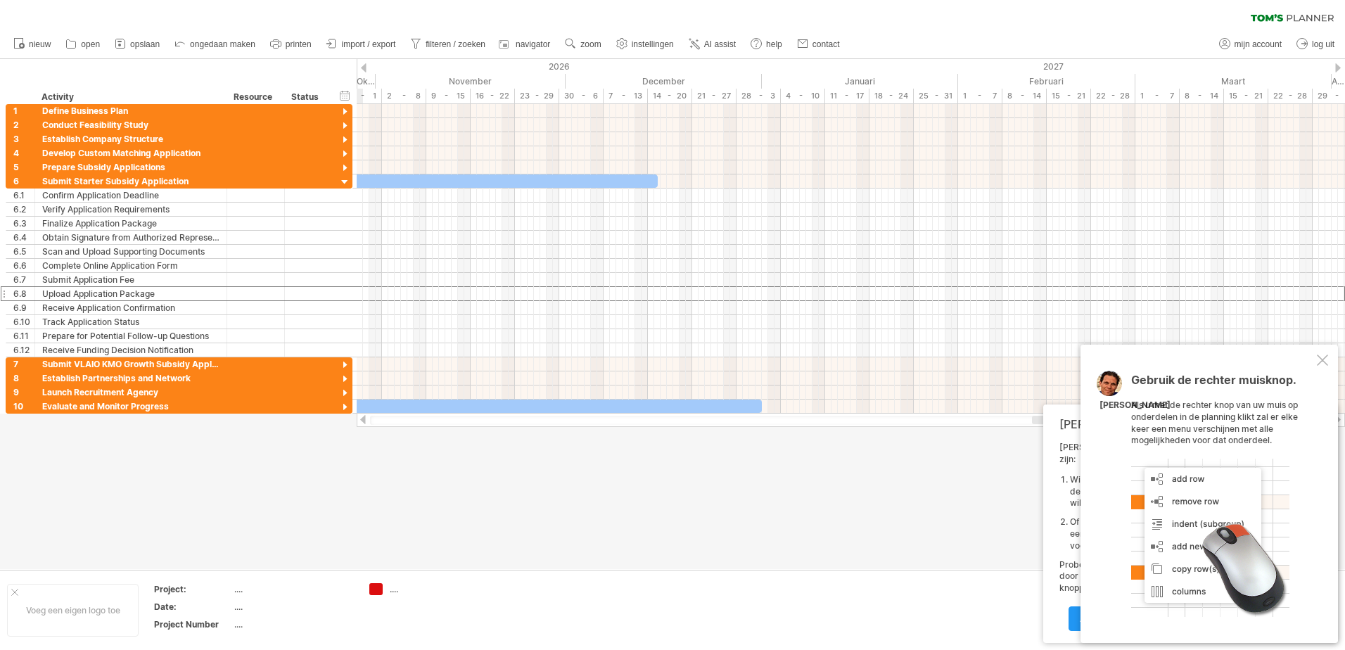
click at [359, 416] on div at bounding box center [362, 419] width 11 height 9
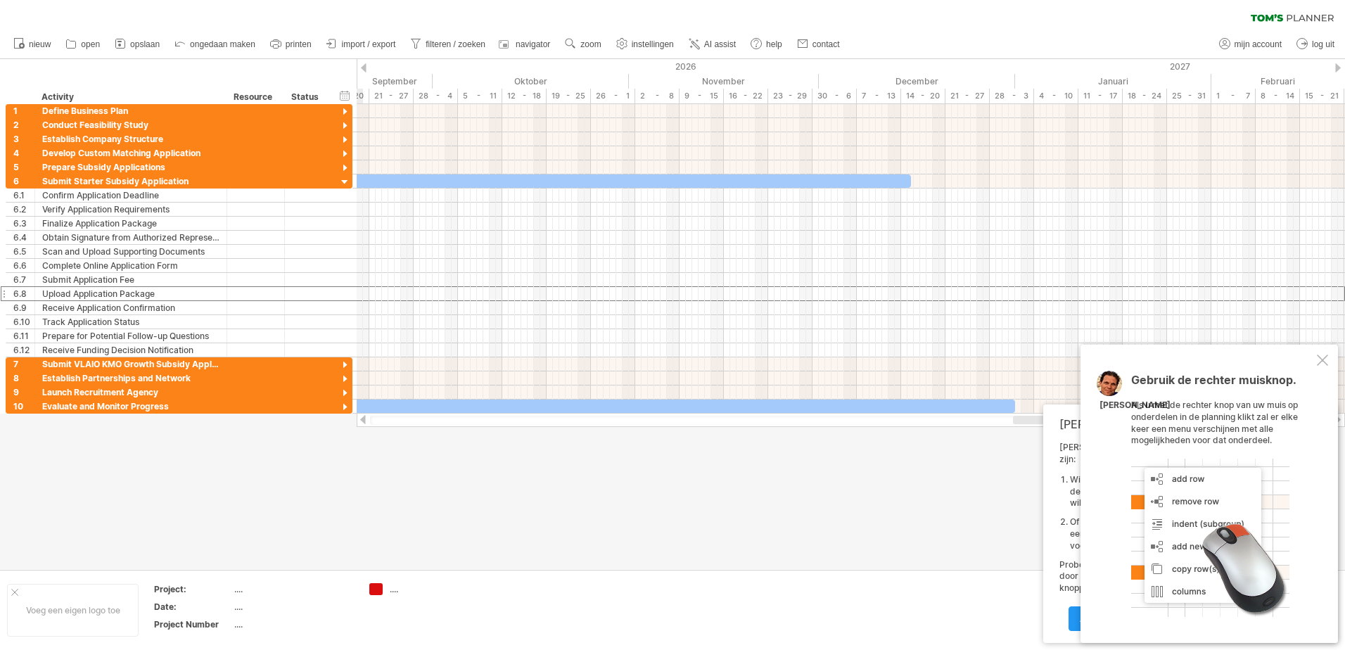
click at [359, 416] on div at bounding box center [362, 419] width 11 height 9
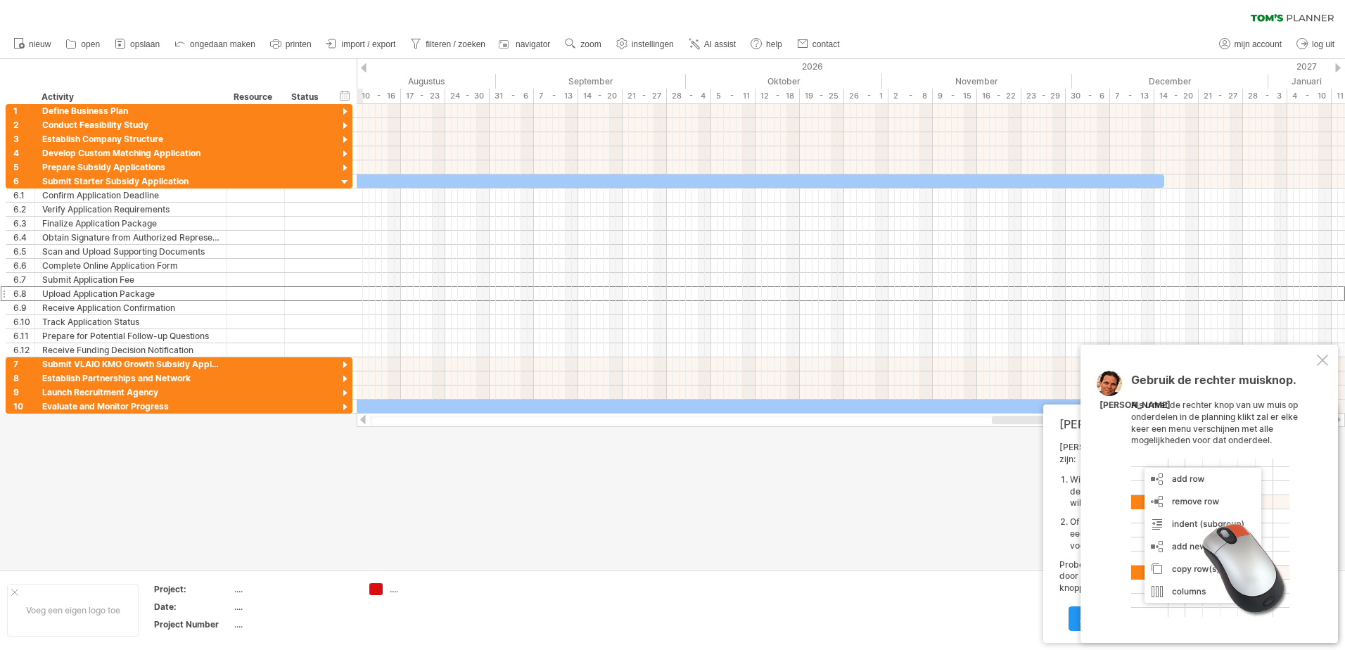
click at [359, 416] on div at bounding box center [362, 419] width 11 height 9
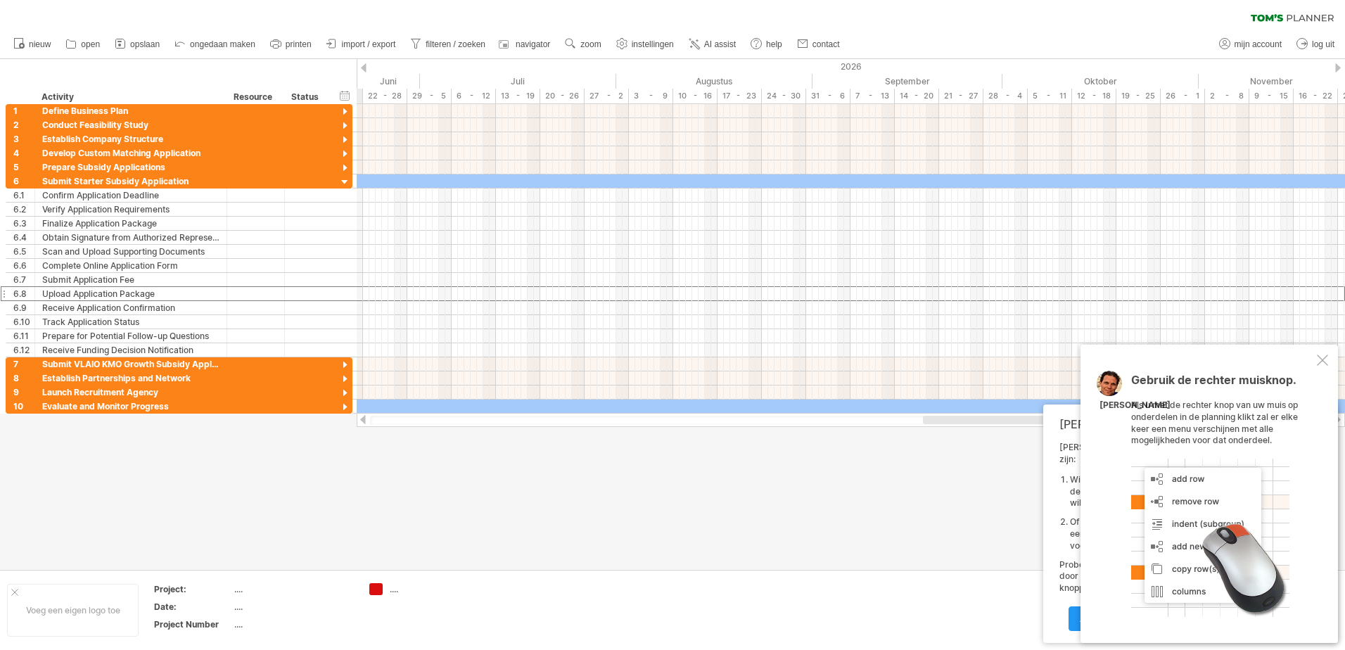
click at [359, 416] on div at bounding box center [362, 419] width 11 height 9
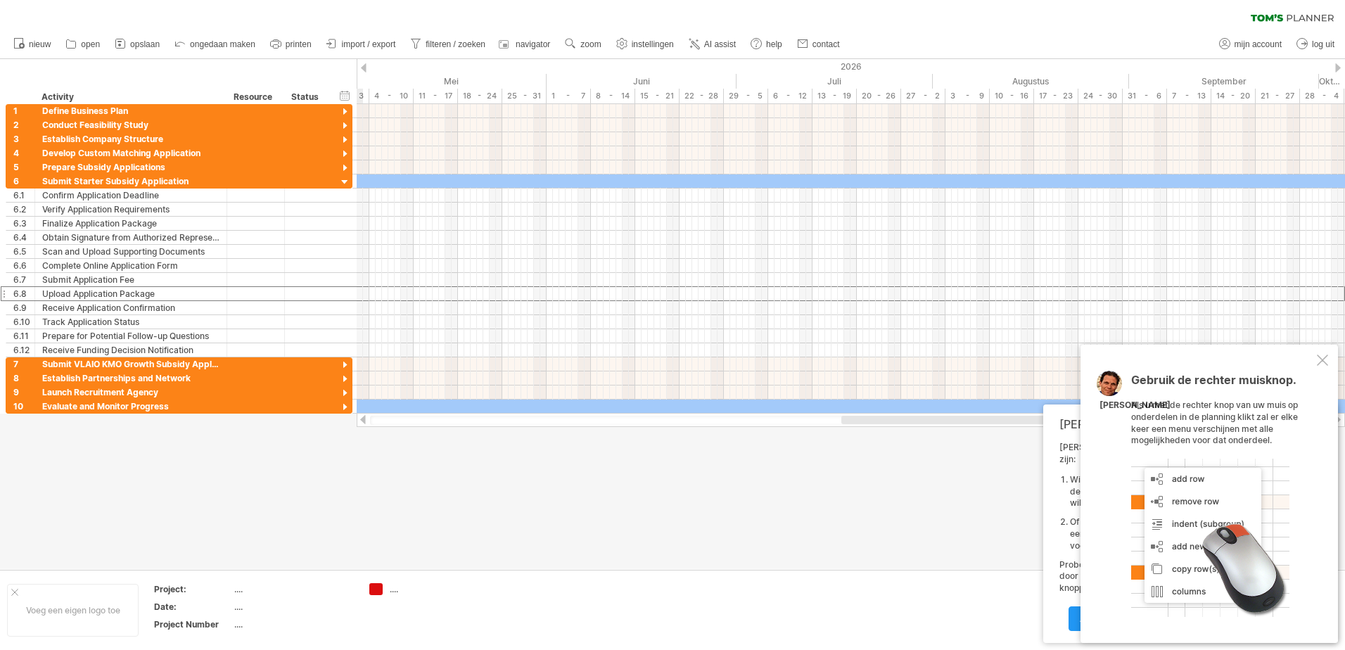
click at [359, 416] on div at bounding box center [362, 419] width 11 height 9
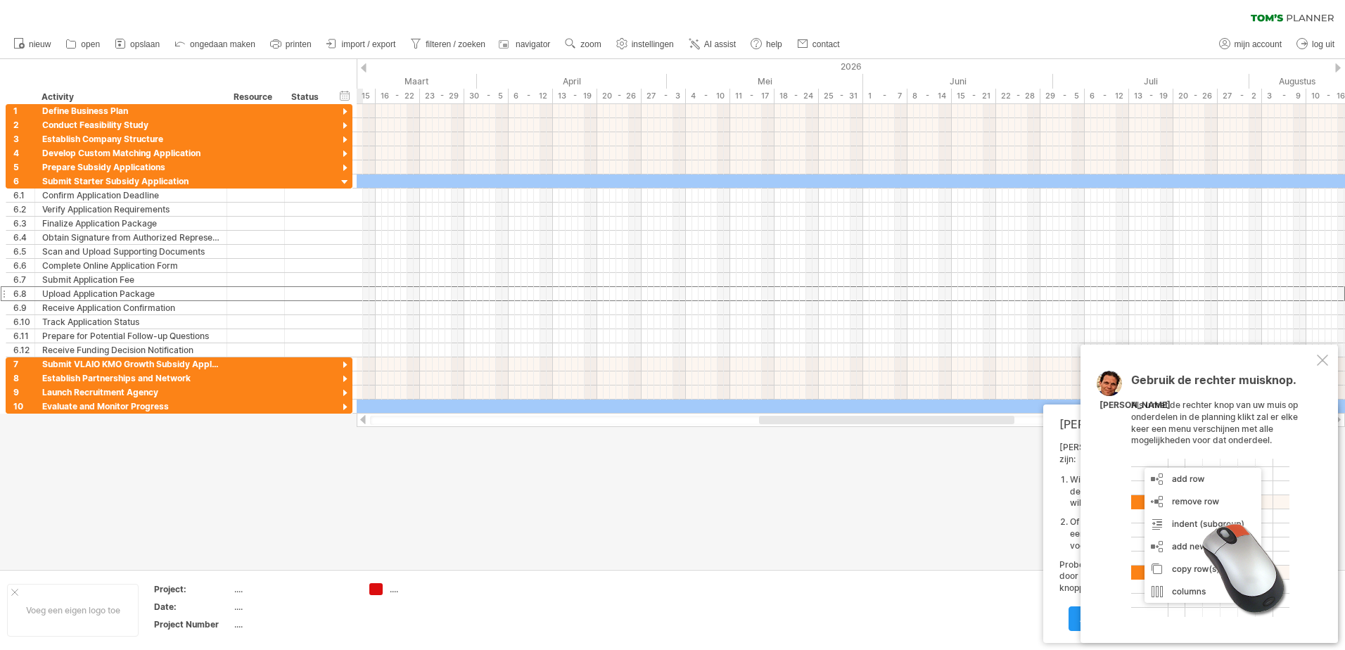
click at [359, 416] on div at bounding box center [362, 419] width 11 height 9
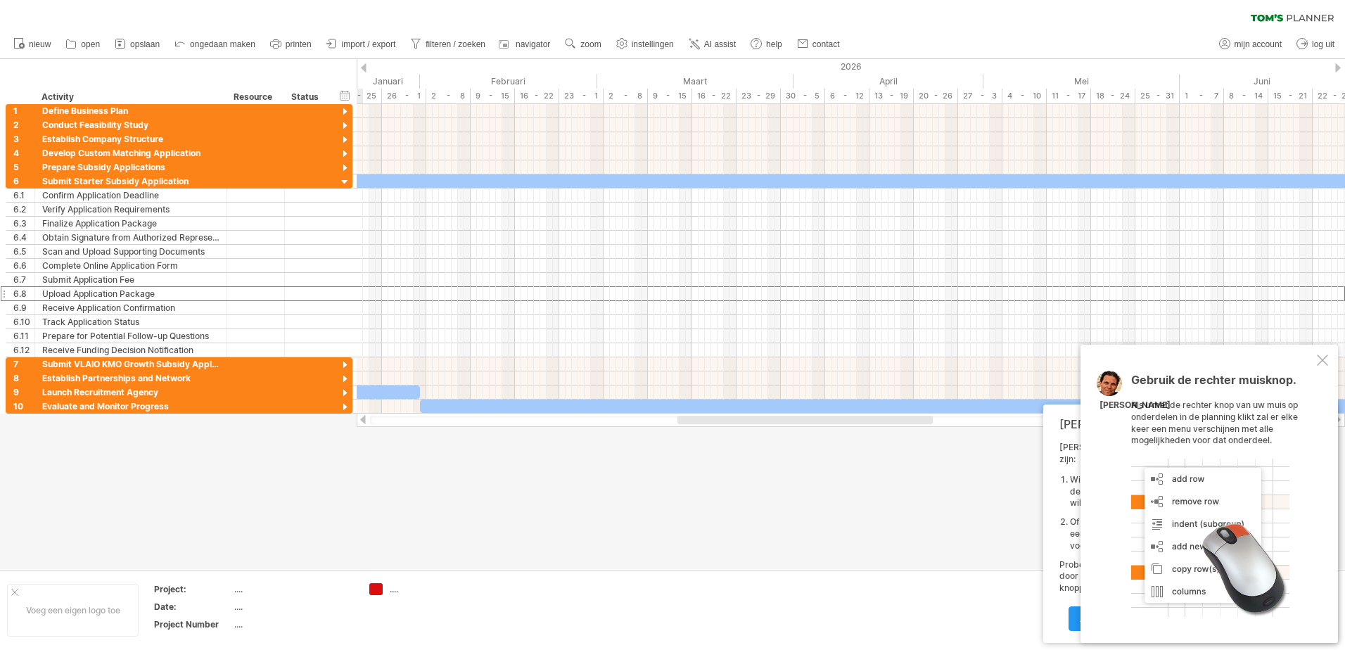
click at [359, 416] on div at bounding box center [362, 419] width 11 height 9
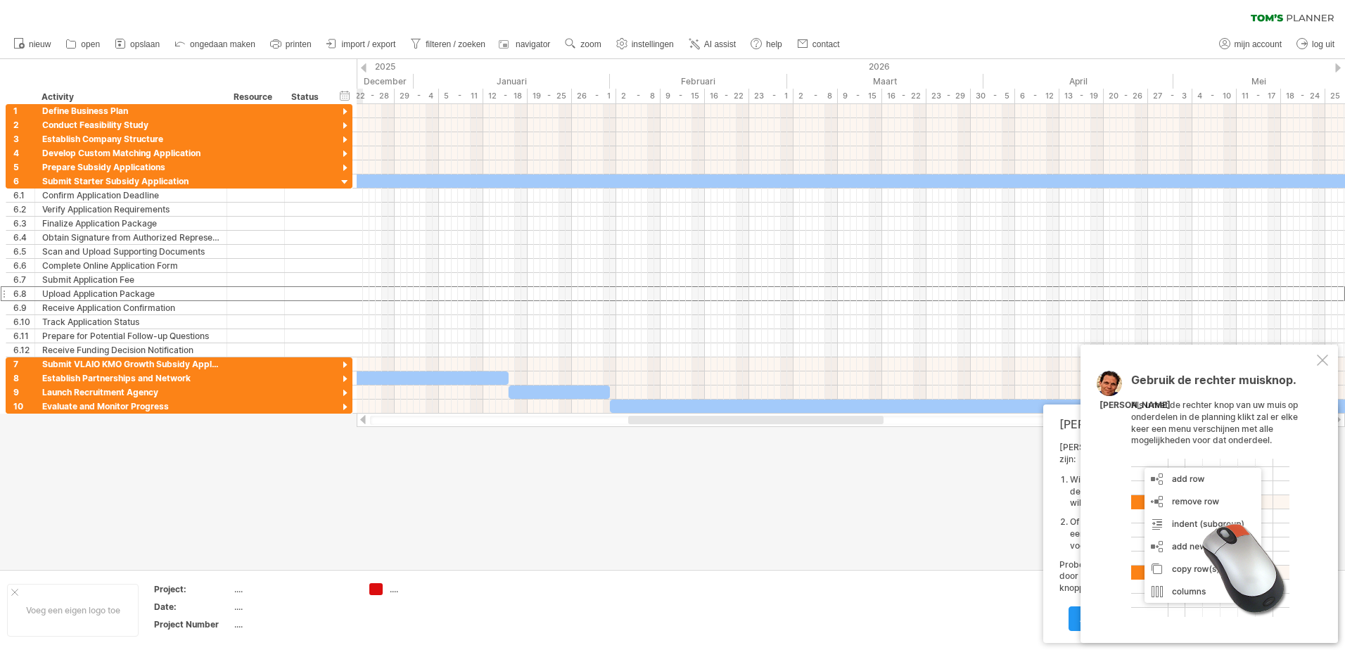
click at [359, 416] on div at bounding box center [362, 419] width 11 height 9
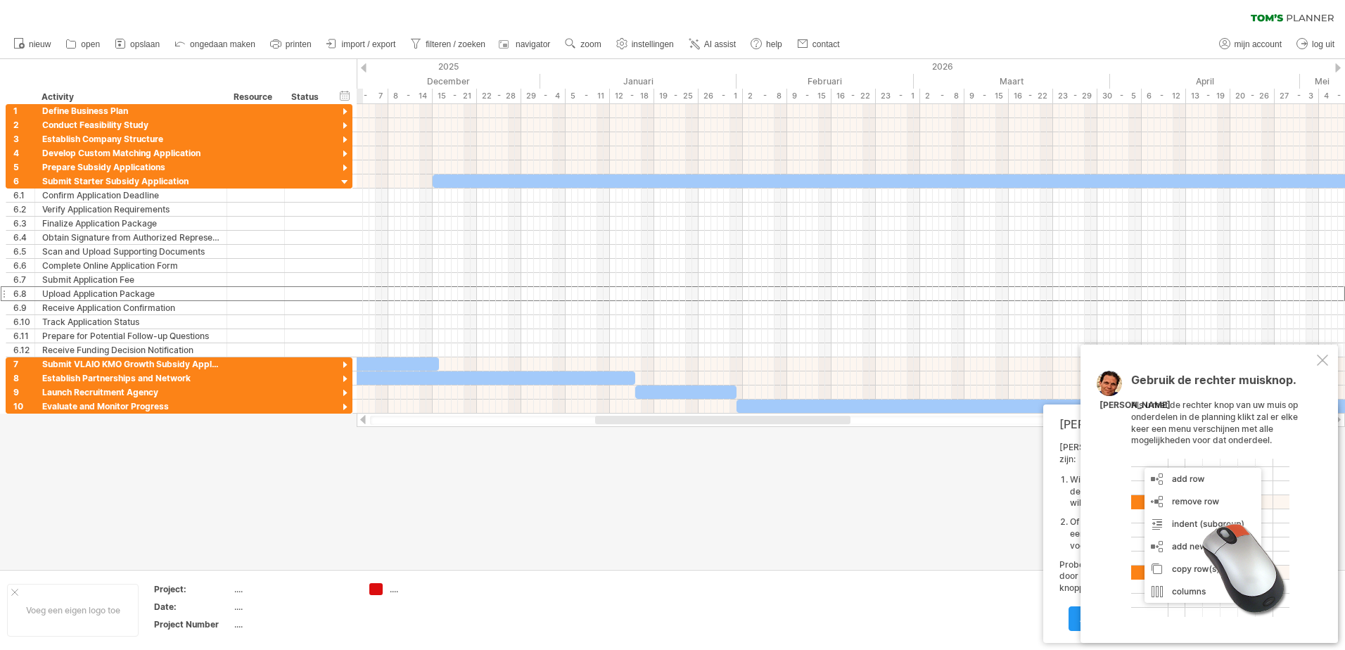
click at [359, 416] on div at bounding box center [362, 419] width 11 height 9
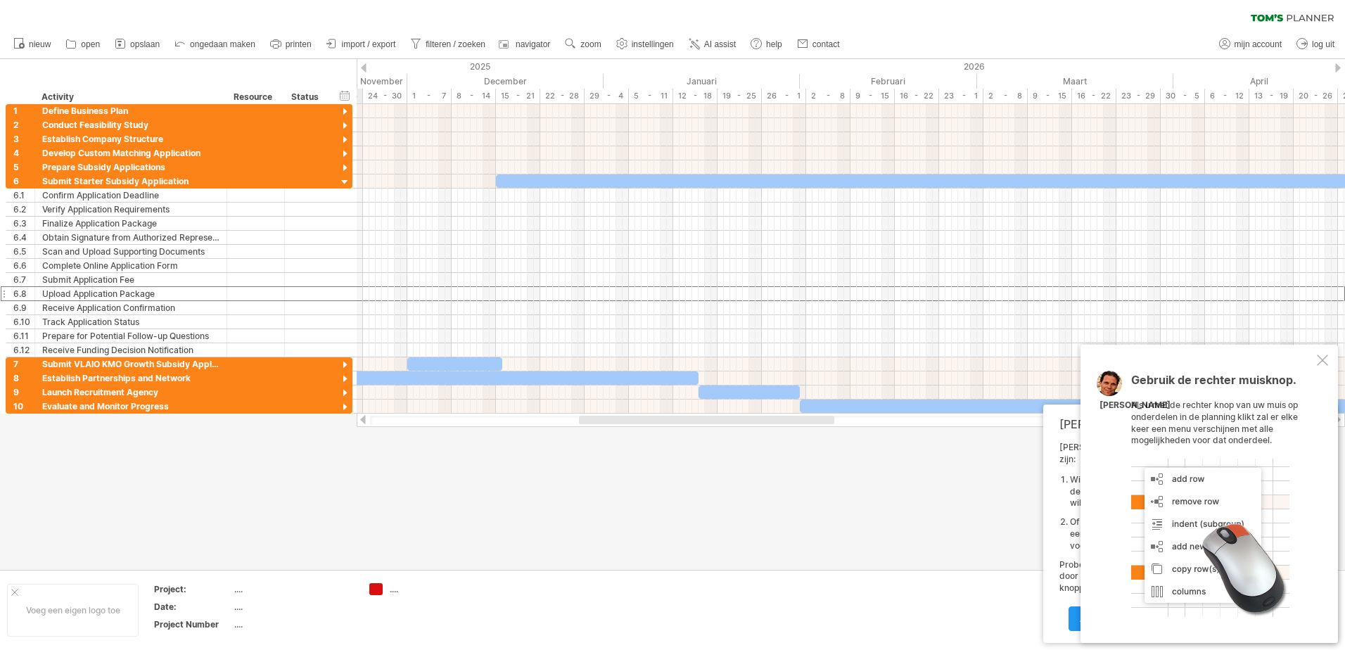
click at [359, 416] on div at bounding box center [362, 419] width 11 height 9
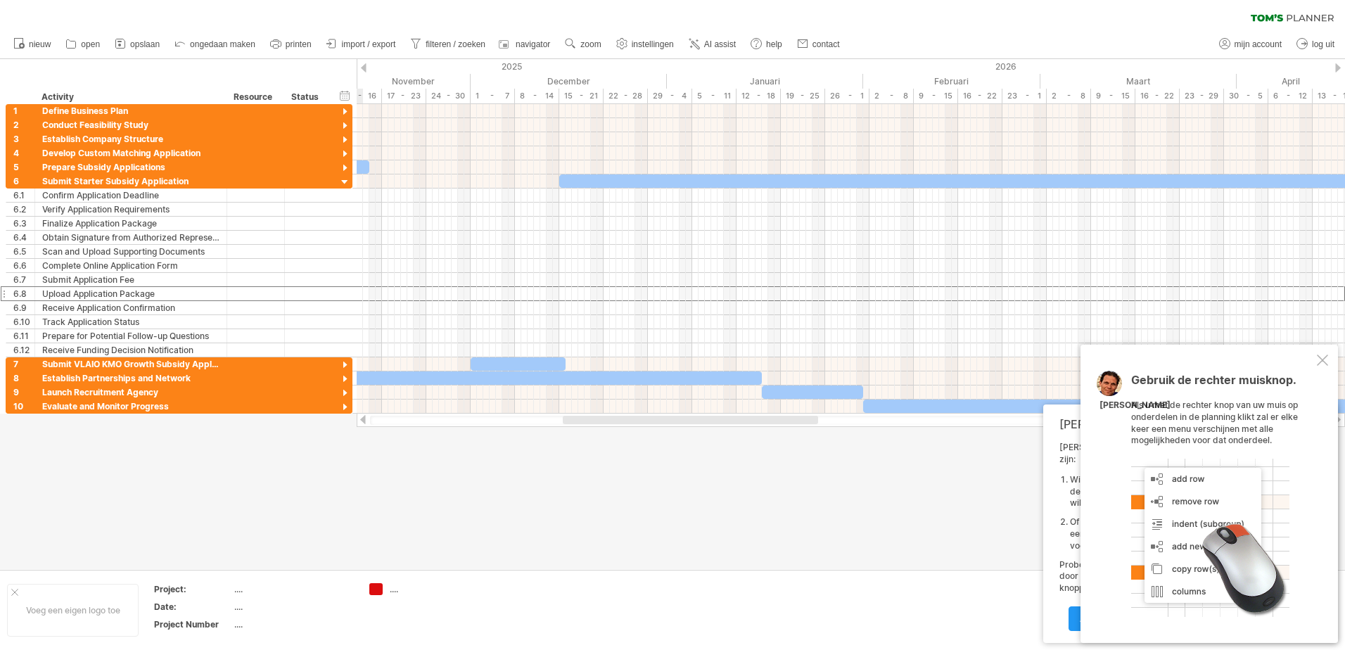
click at [359, 416] on div at bounding box center [362, 419] width 11 height 9
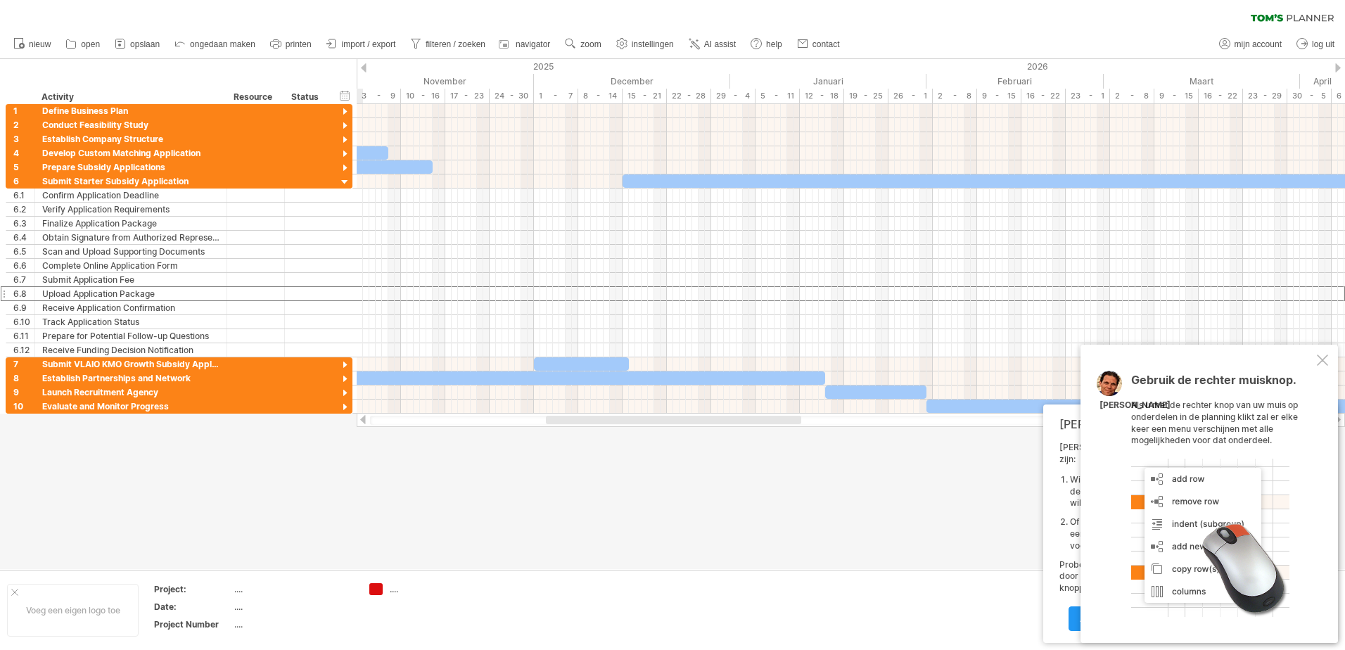
click at [359, 416] on div at bounding box center [362, 419] width 11 height 9
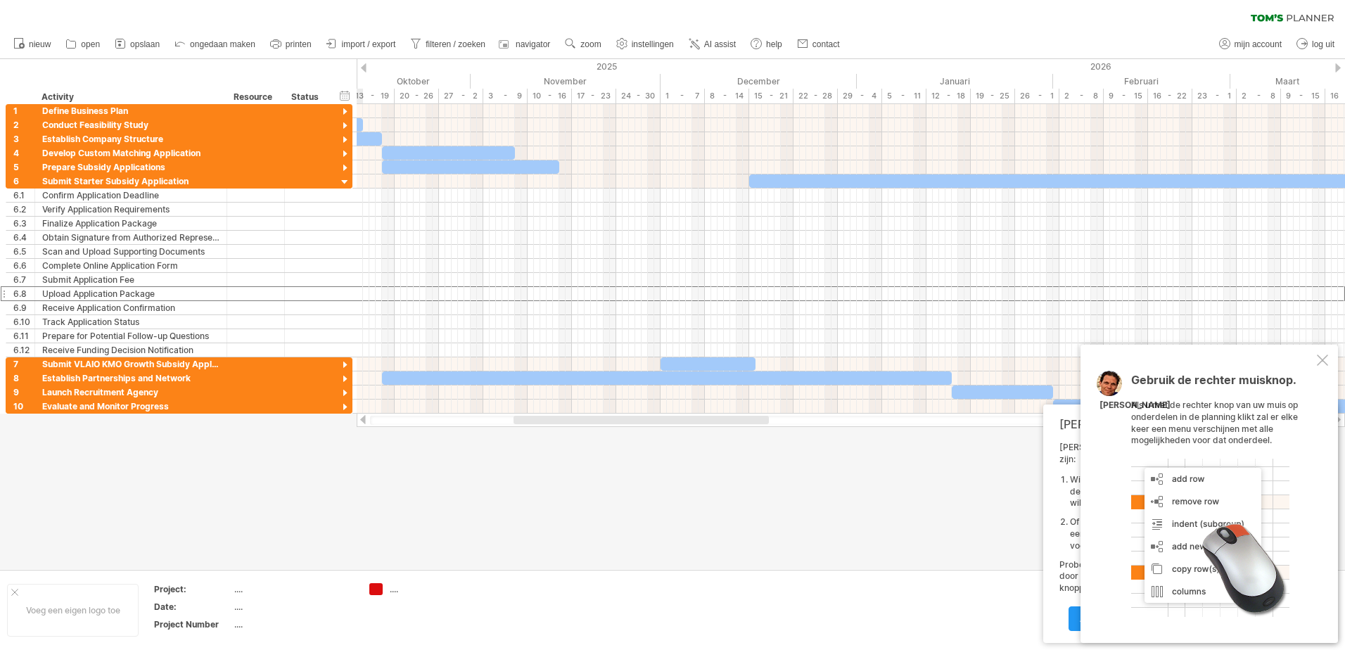
click at [359, 416] on div at bounding box center [362, 419] width 11 height 9
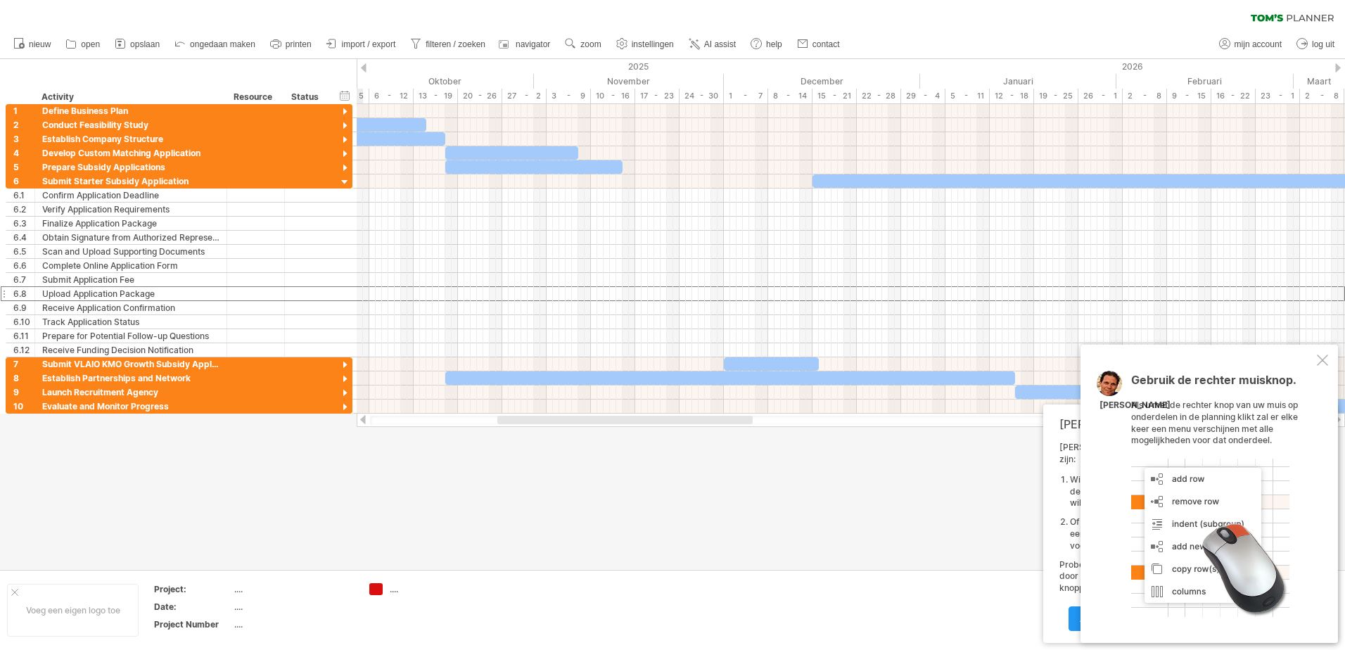
click at [359, 416] on div at bounding box center [362, 419] width 11 height 9
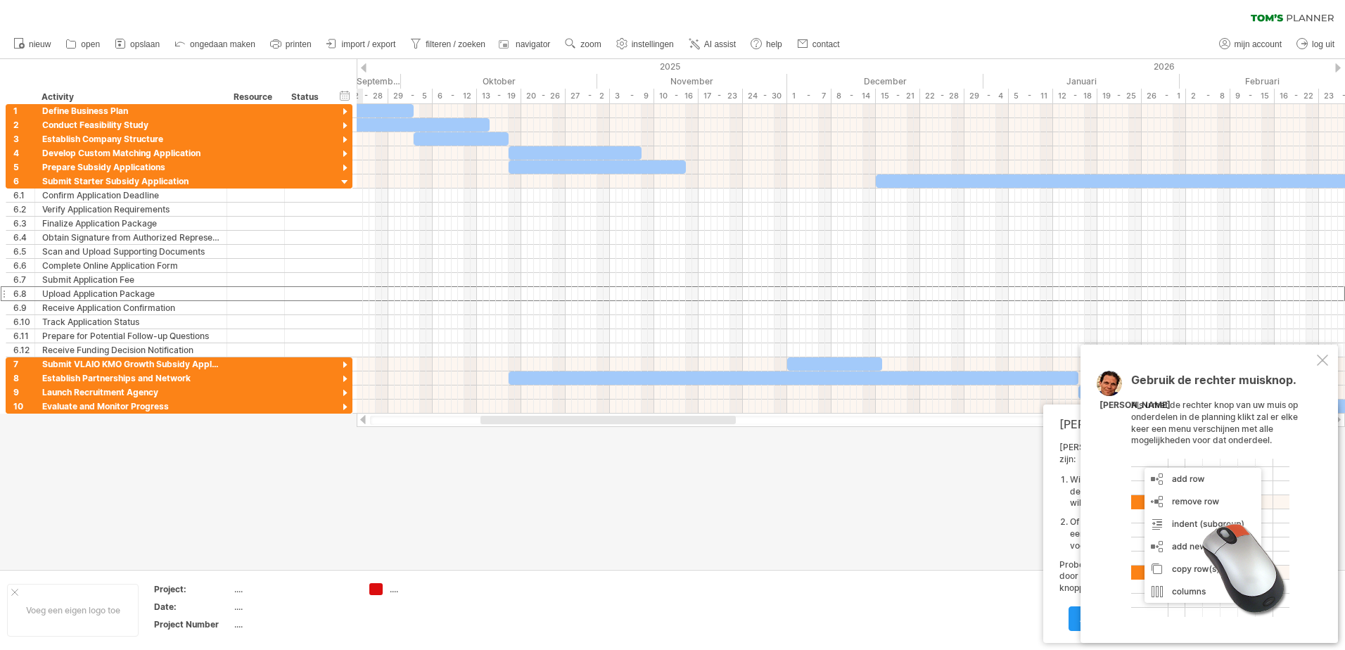
click at [359, 416] on div at bounding box center [362, 419] width 11 height 9
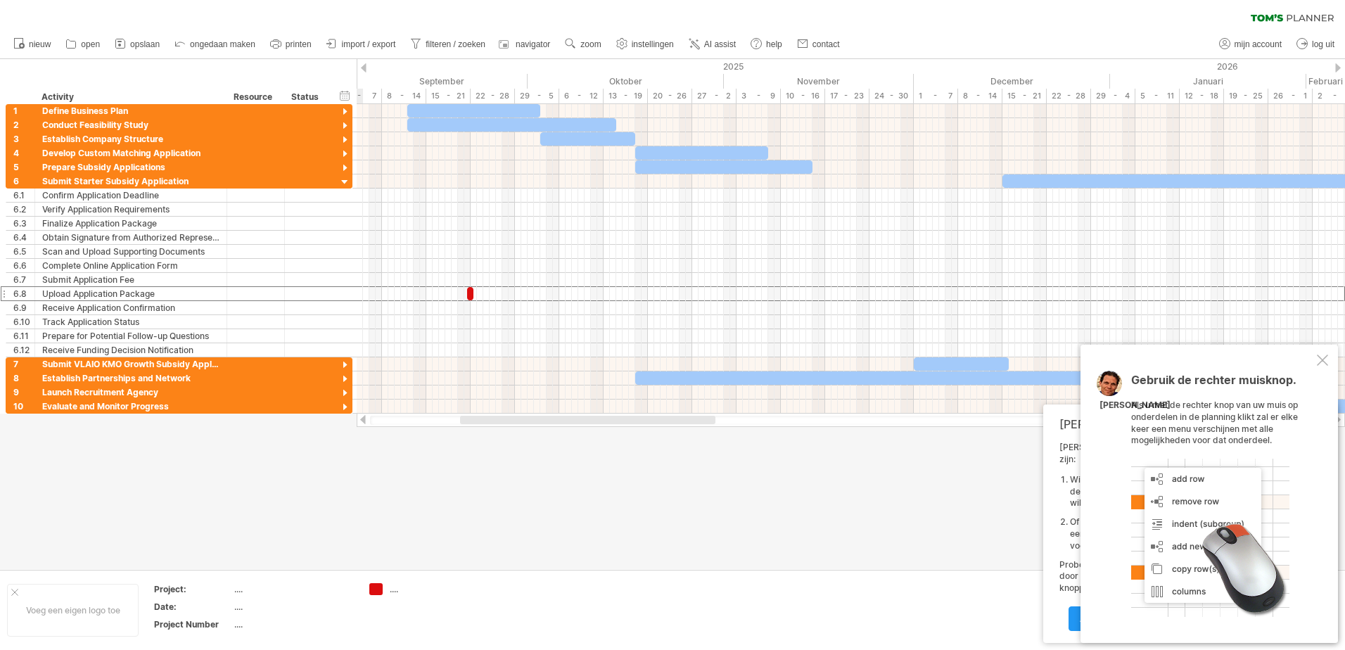
click at [359, 416] on div at bounding box center [362, 419] width 11 height 9
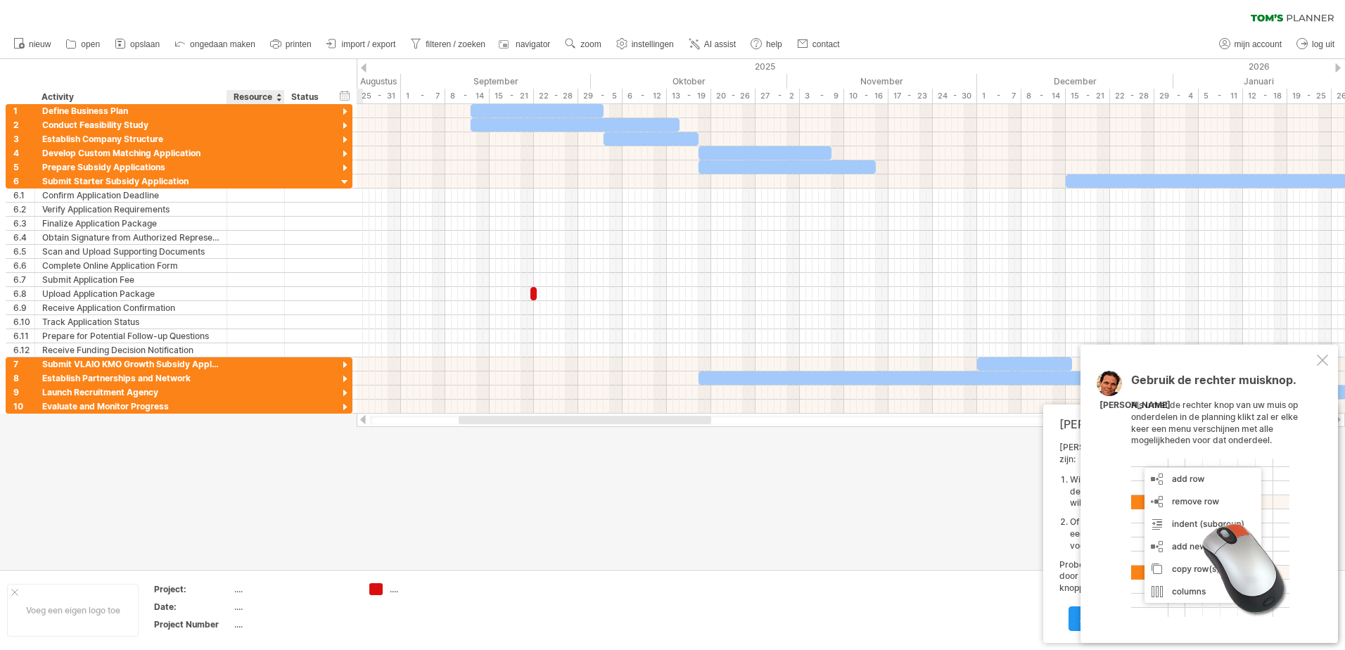
click at [237, 590] on div "...." at bounding box center [293, 589] width 118 height 12
click at [237, 590] on input "text" at bounding box center [290, 589] width 113 height 12
type input "*****"
click at [1328, 358] on div "Gebruik de rechter muisknop. Als u met de rechter knop van uw muis op onderdele…" at bounding box center [1209, 494] width 257 height 298
click at [1324, 358] on div at bounding box center [1322, 360] width 11 height 11
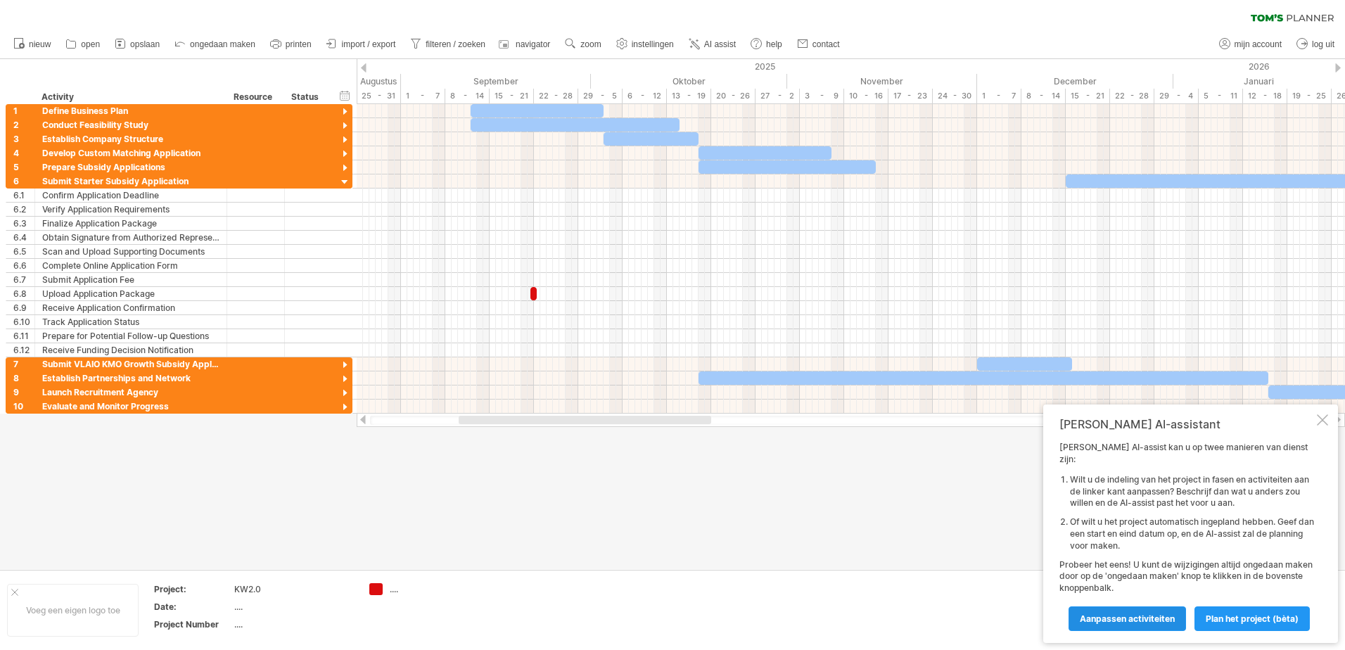
click at [1140, 616] on span "Aanpassen activiteiten" at bounding box center [1127, 618] width 95 height 11
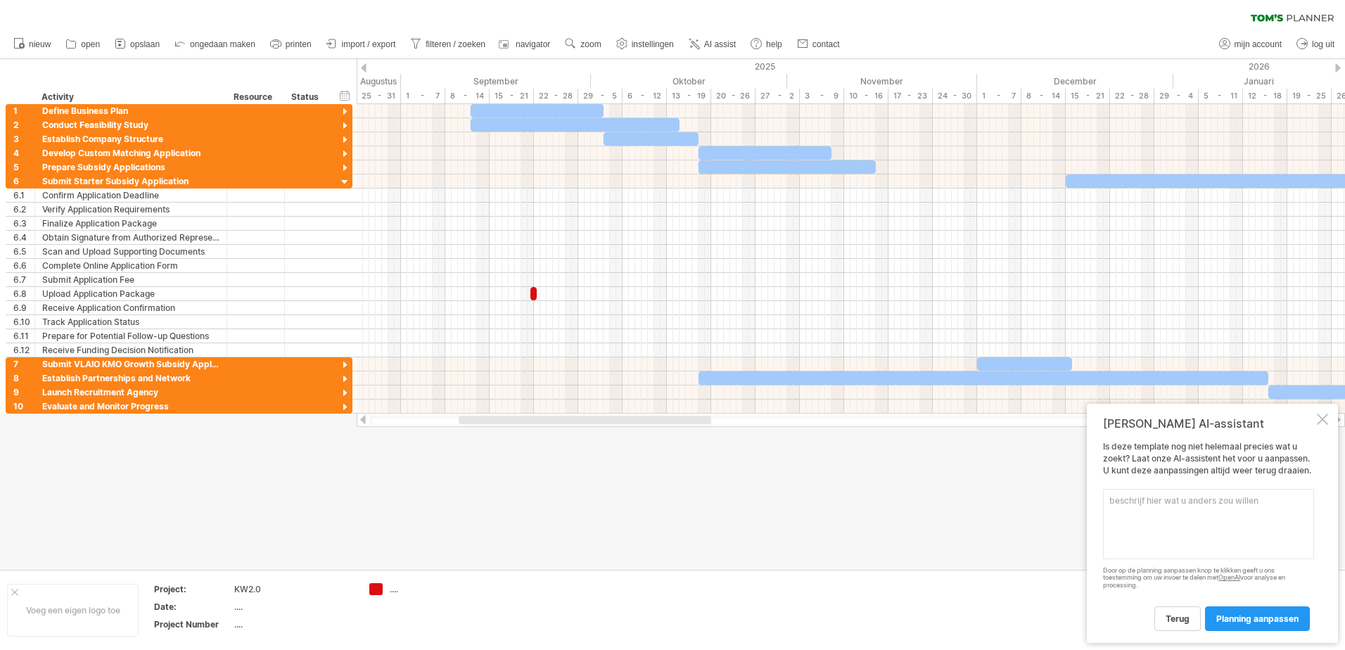
click at [1134, 507] on textarea at bounding box center [1208, 524] width 211 height 70
type textarea "De opstart van de vennootschap moet gebeurd zijn voor het indienen van de aanvr…"
click at [1285, 619] on span "planning aanpassen" at bounding box center [1257, 618] width 82 height 11
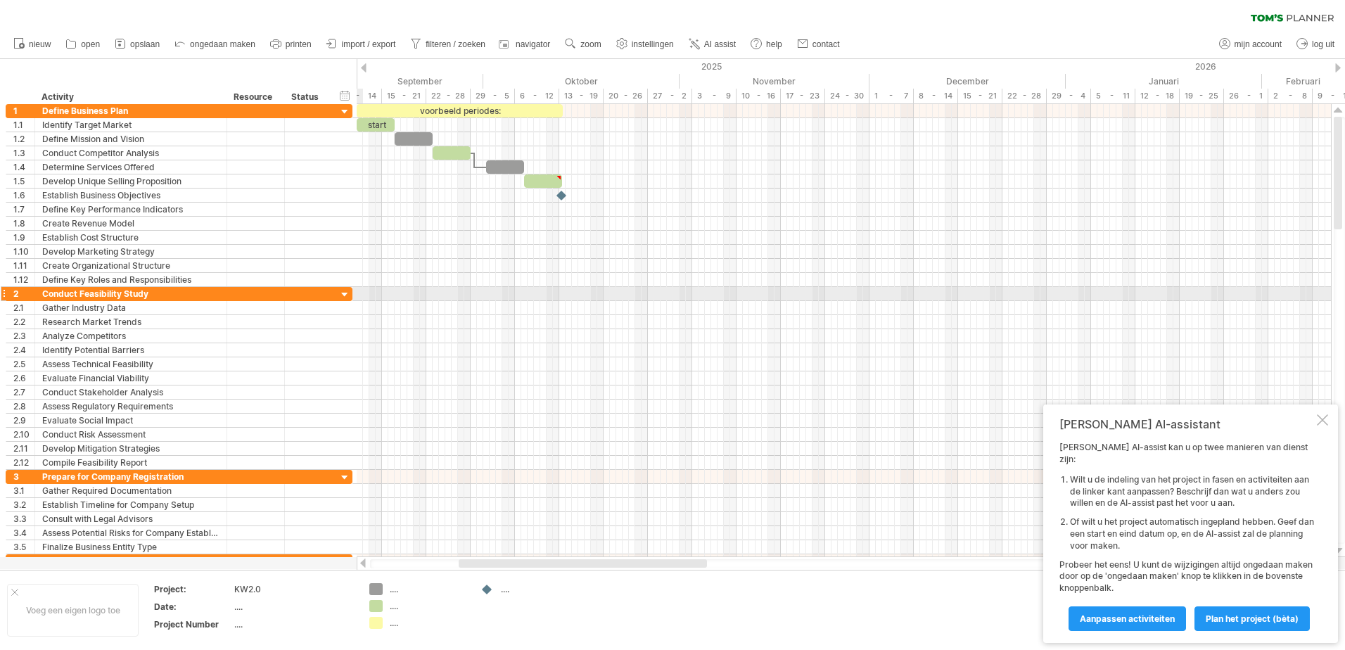
click at [345, 294] on div at bounding box center [344, 294] width 13 height 13
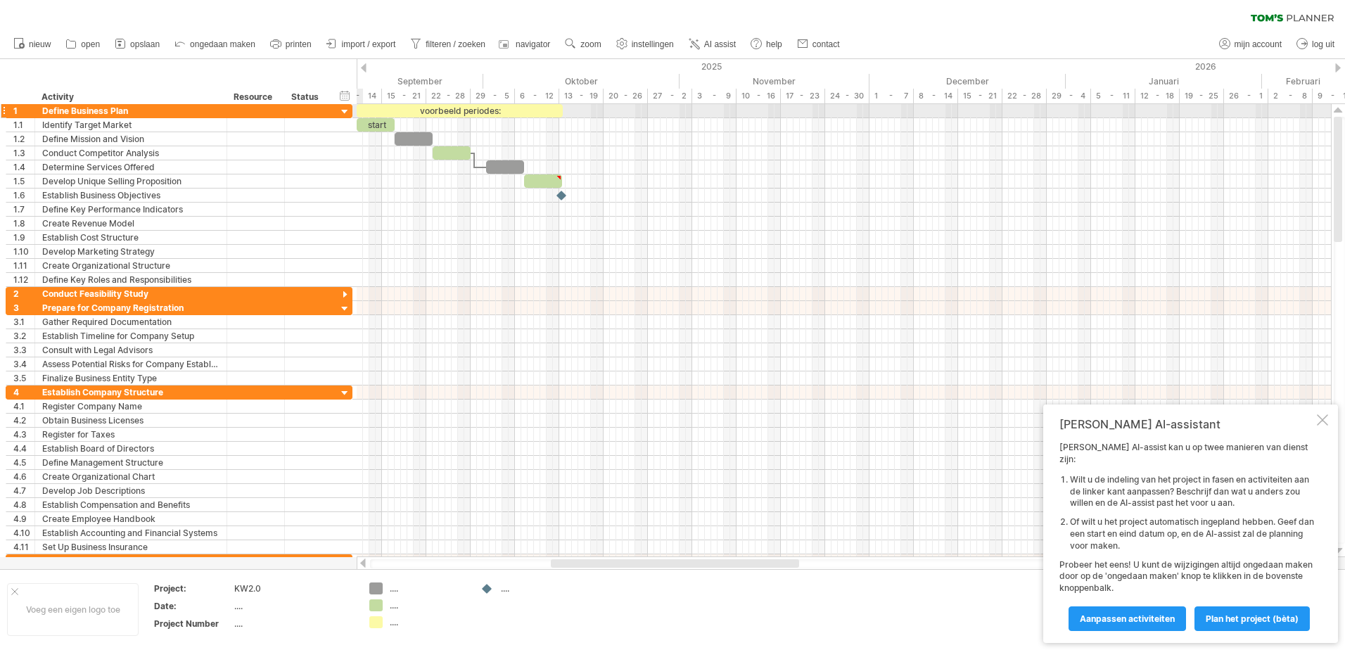
click at [344, 111] on div at bounding box center [344, 112] width 13 height 13
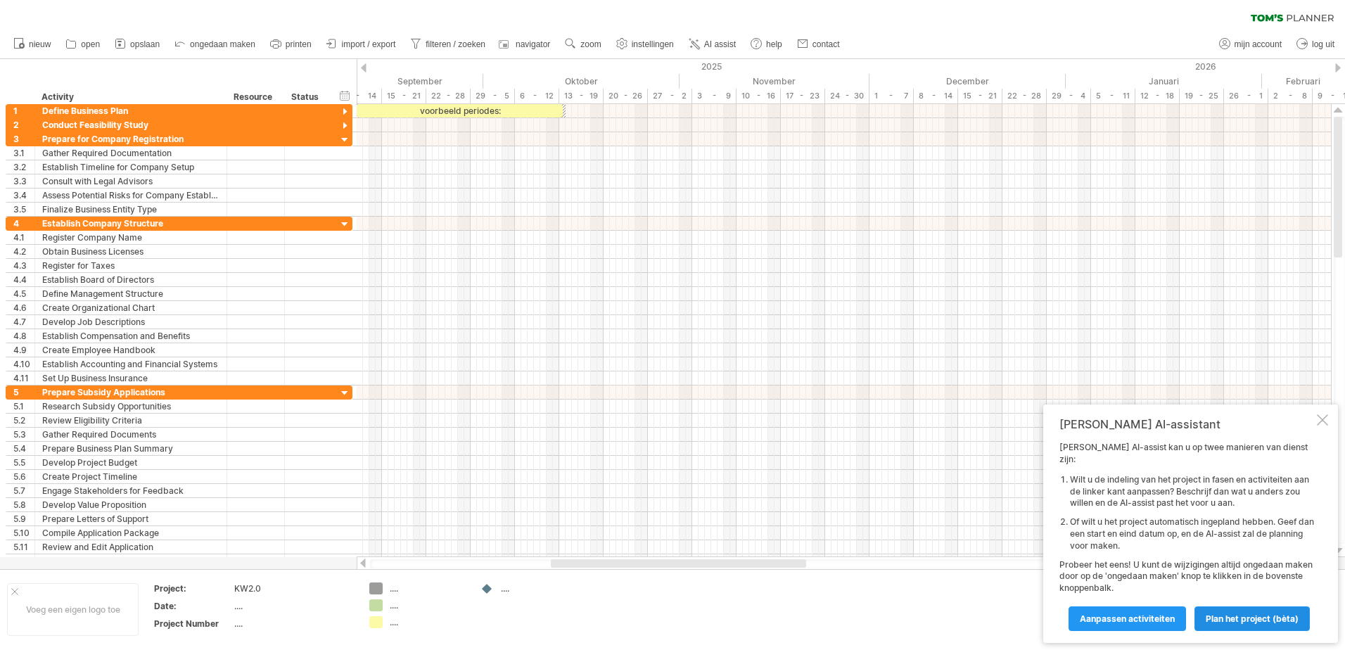
click at [1247, 618] on span "Plan het project (bèta)" at bounding box center [1252, 618] width 93 height 11
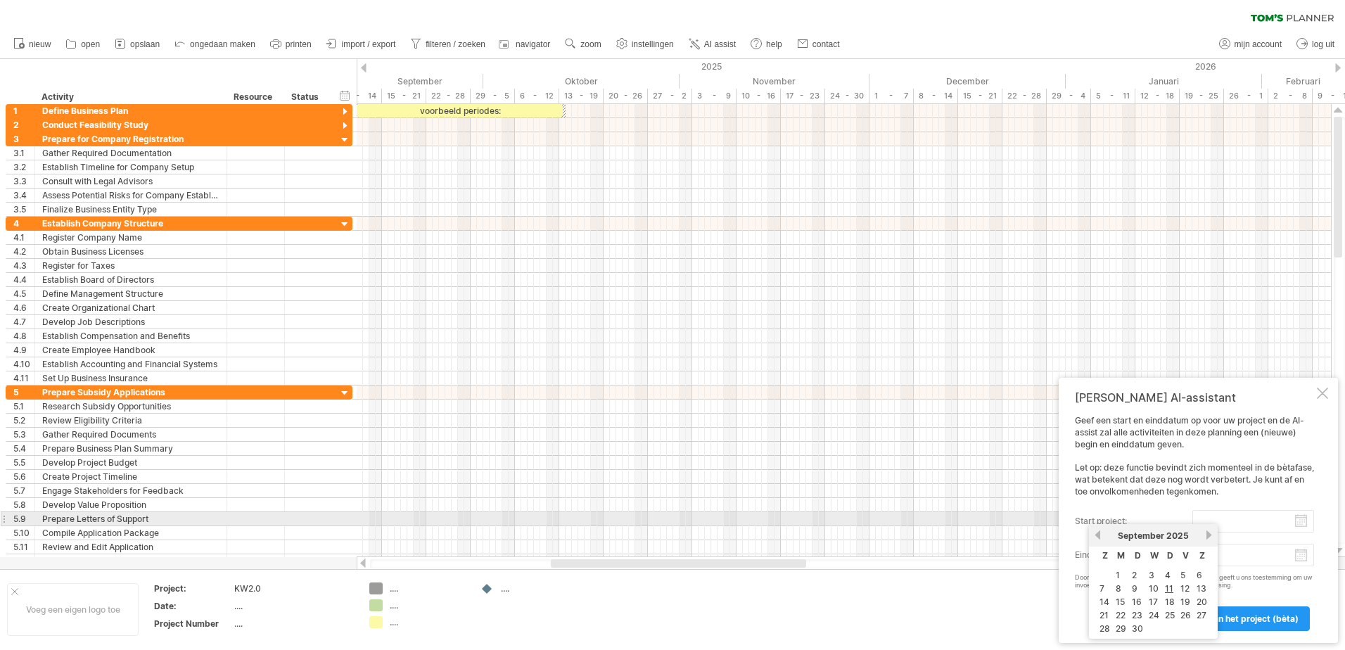
click at [1261, 515] on input "start project:" at bounding box center [1253, 521] width 122 height 23
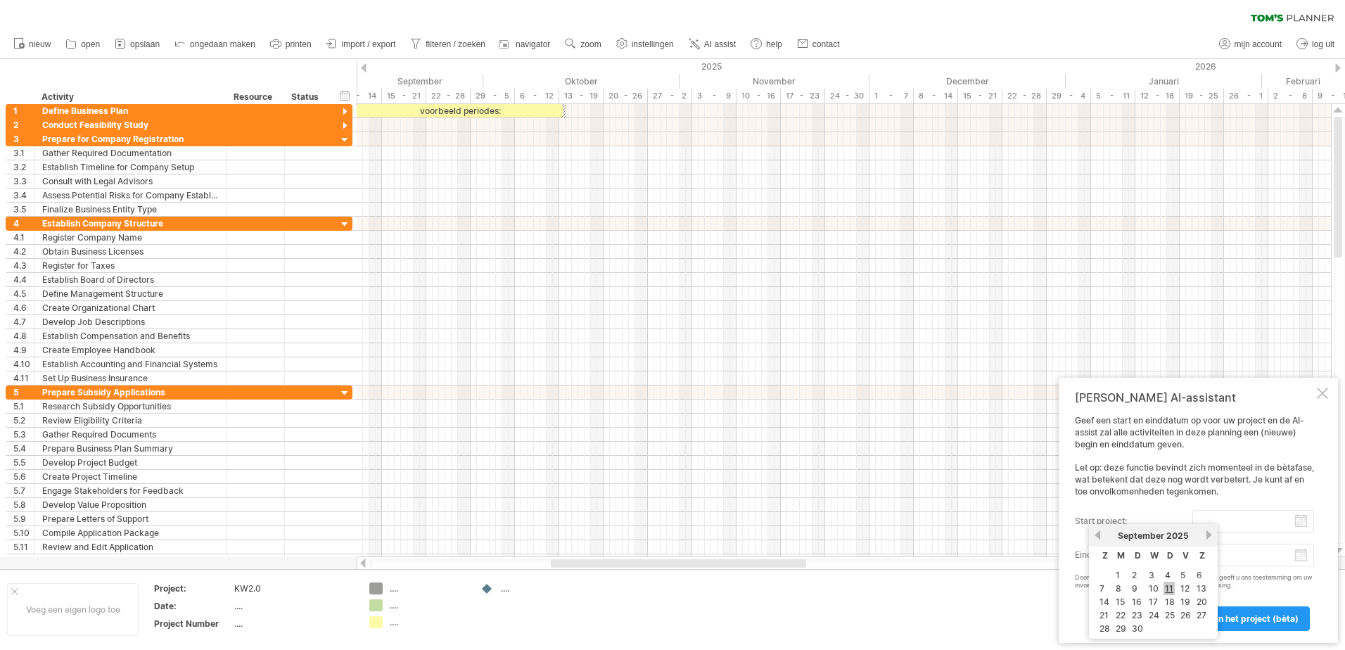
click at [1171, 591] on link "11" at bounding box center [1169, 588] width 11 height 13
type input "********"
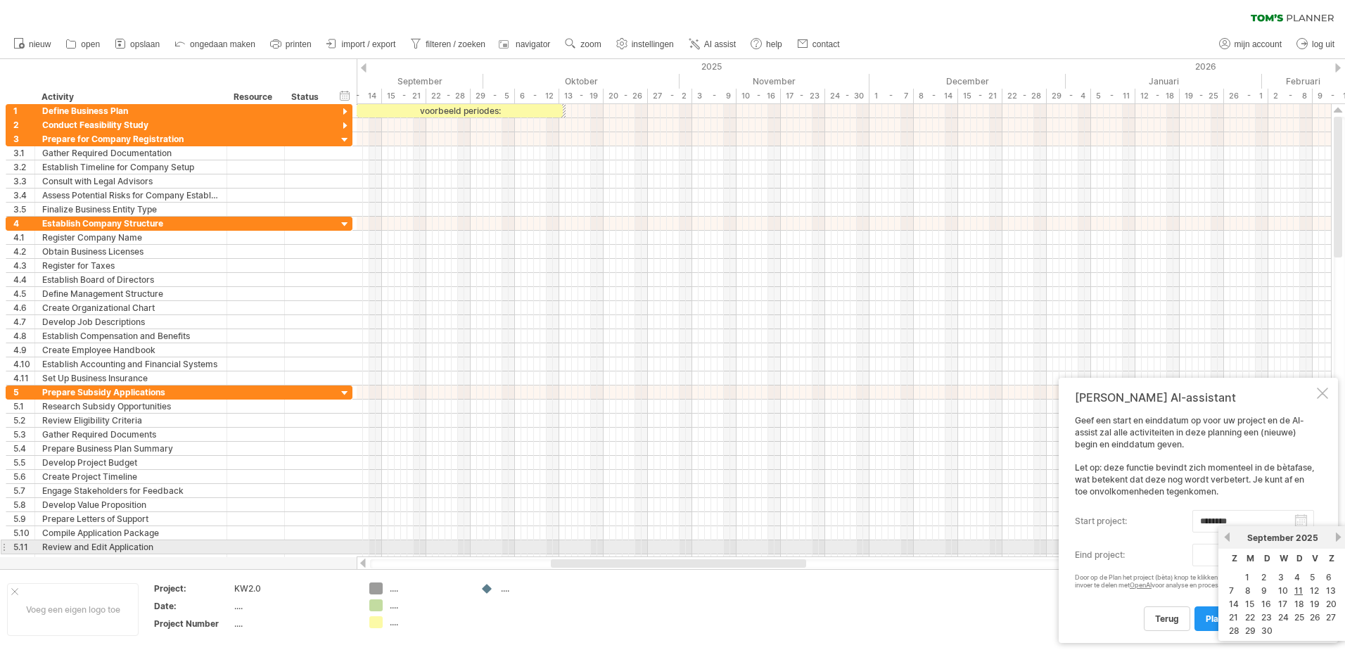
click at [1227, 554] on body "vooruitgang(100%) Probeert verbinding te maken met [DOMAIN_NAME] Opnieuw verbon…" at bounding box center [672, 326] width 1345 height 653
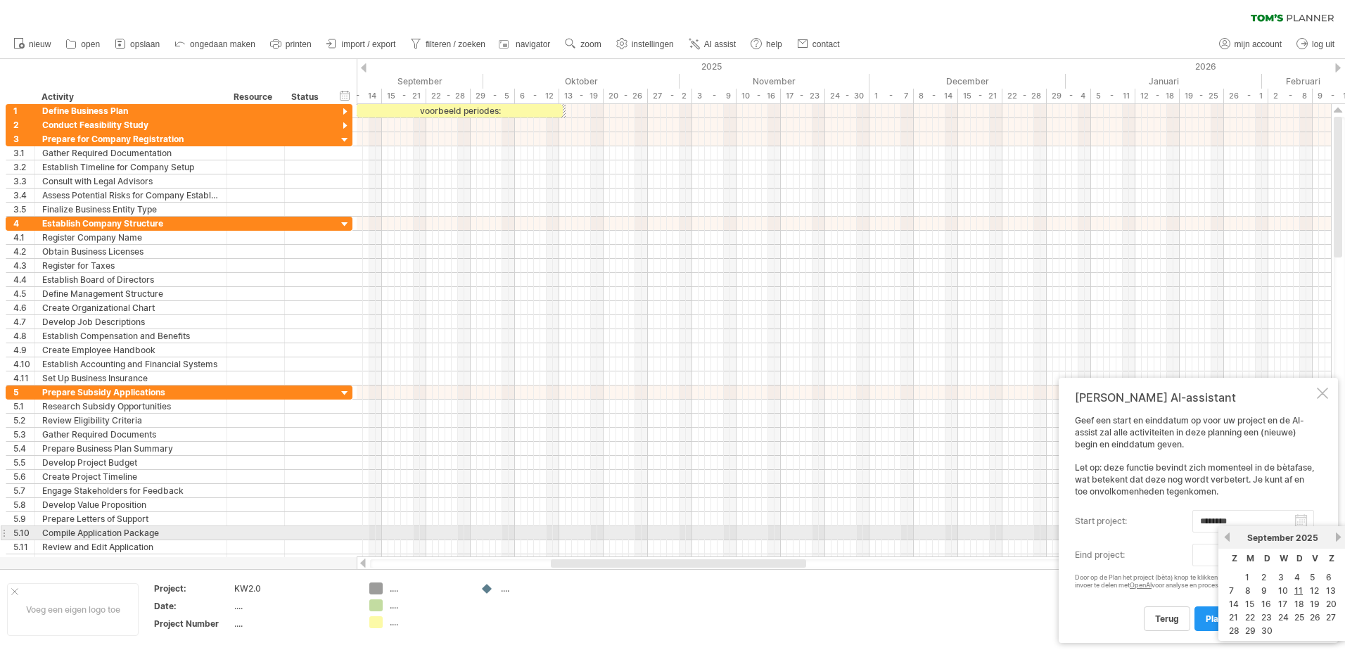
click at [1337, 535] on link "volgende" at bounding box center [1338, 537] width 11 height 11
click at [1337, 535] on link "volgende" at bounding box center [1337, 537] width 11 height 11
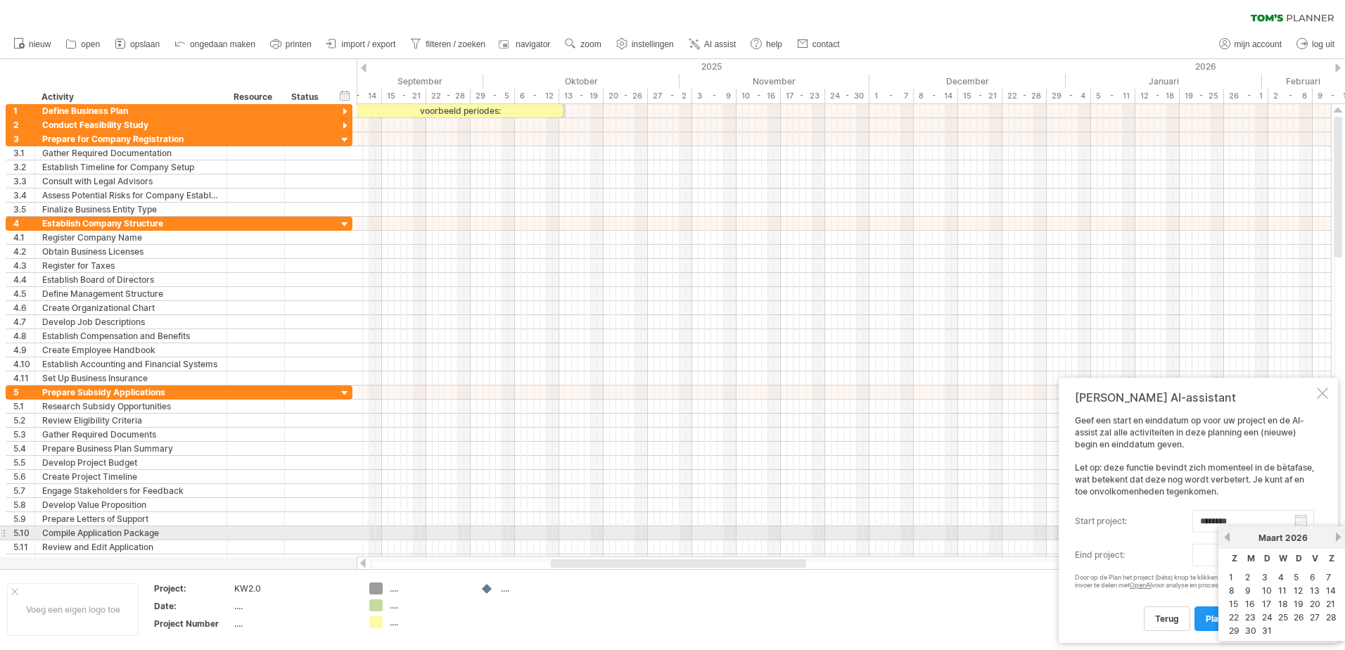
click at [1337, 535] on link "volgende" at bounding box center [1338, 537] width 11 height 11
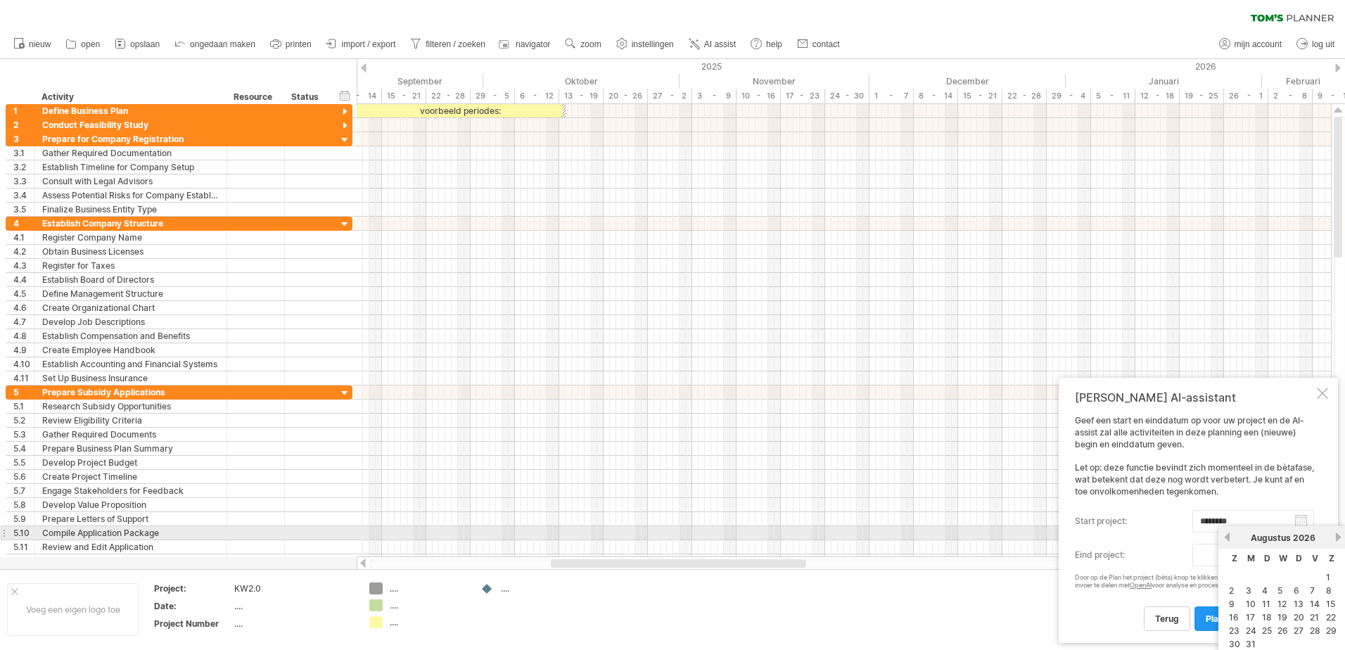
click at [1337, 535] on link "volgende" at bounding box center [1338, 537] width 11 height 11
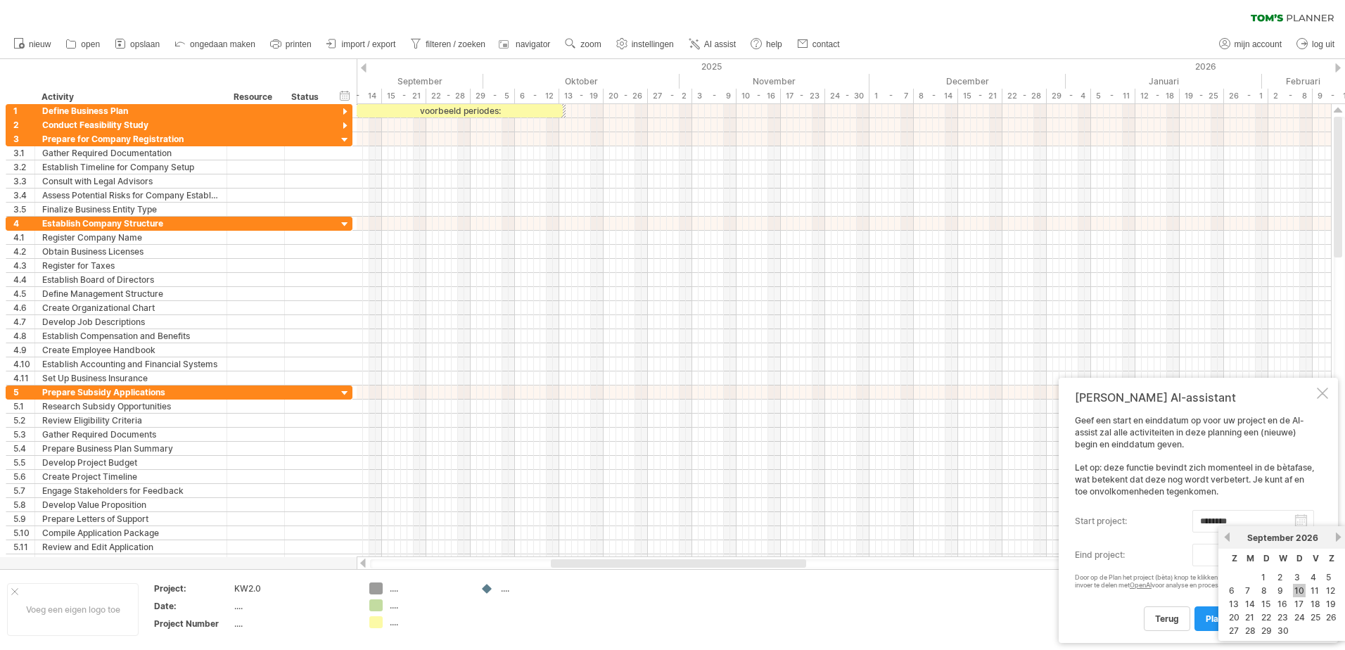
click at [1300, 591] on link "10" at bounding box center [1299, 590] width 13 height 13
type input "********"
click at [1243, 620] on span "Plan het project (bèta)" at bounding box center [1252, 618] width 93 height 11
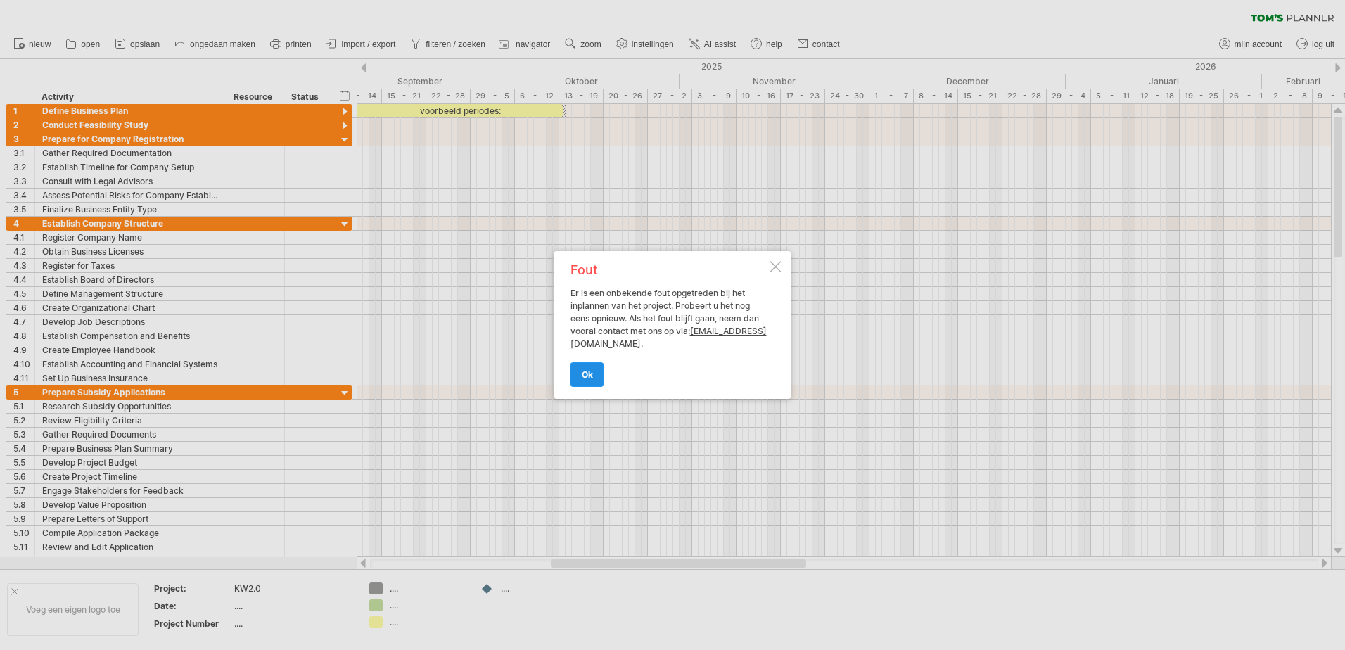
click at [592, 379] on span "ok" at bounding box center [587, 374] width 11 height 11
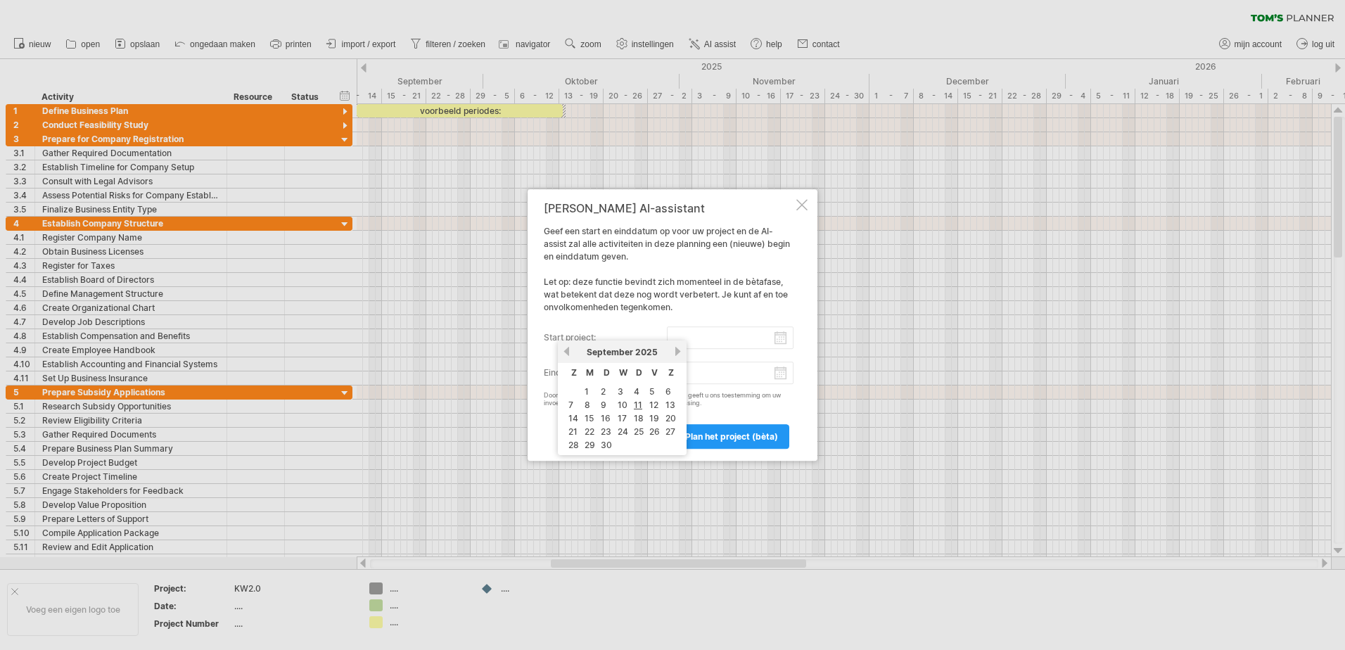
click at [782, 343] on input "start project:" at bounding box center [730, 337] width 127 height 23
click at [656, 405] on link "12" at bounding box center [654, 404] width 12 height 13
type input "********"
click at [744, 371] on input "eind project:" at bounding box center [730, 373] width 127 height 23
click at [677, 390] on link "volgende" at bounding box center [678, 386] width 11 height 11
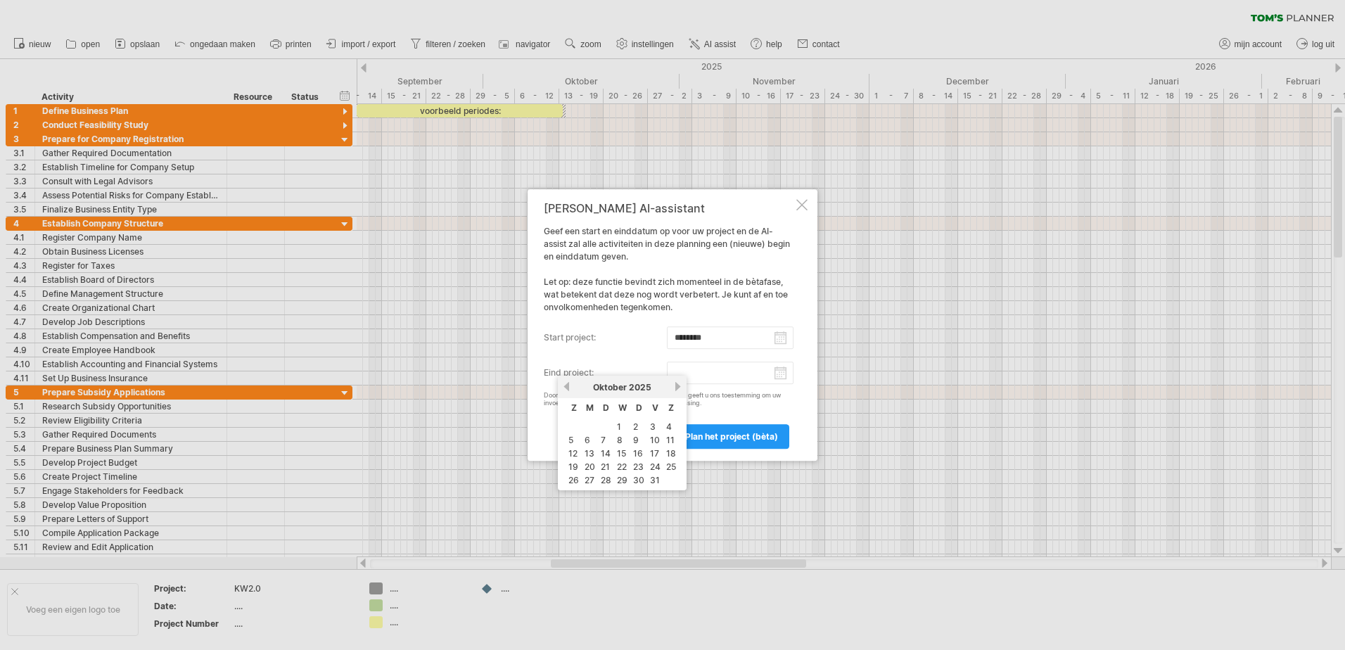
click at [677, 390] on link "volgende" at bounding box center [678, 386] width 11 height 11
click at [641, 441] on link "12" at bounding box center [636, 439] width 12 height 13
type input "********"
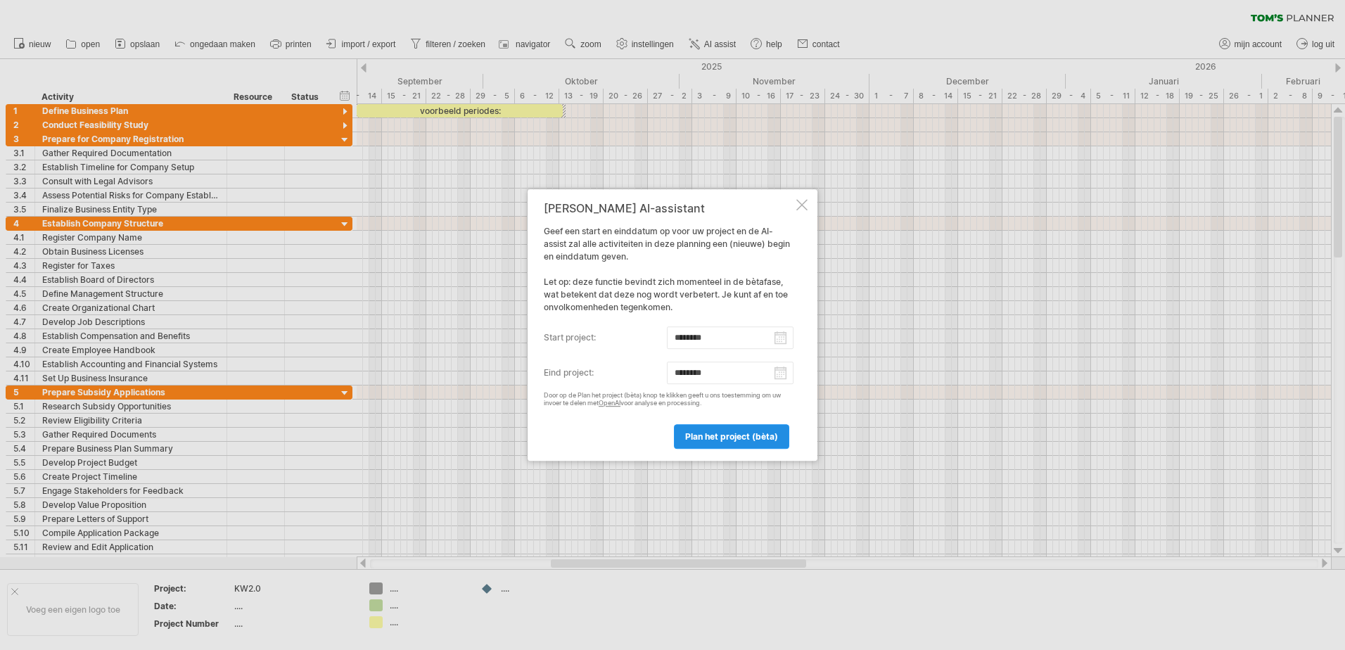
click at [713, 435] on span "Plan het project (bèta)" at bounding box center [731, 436] width 93 height 11
